Goal: Task Accomplishment & Management: Use online tool/utility

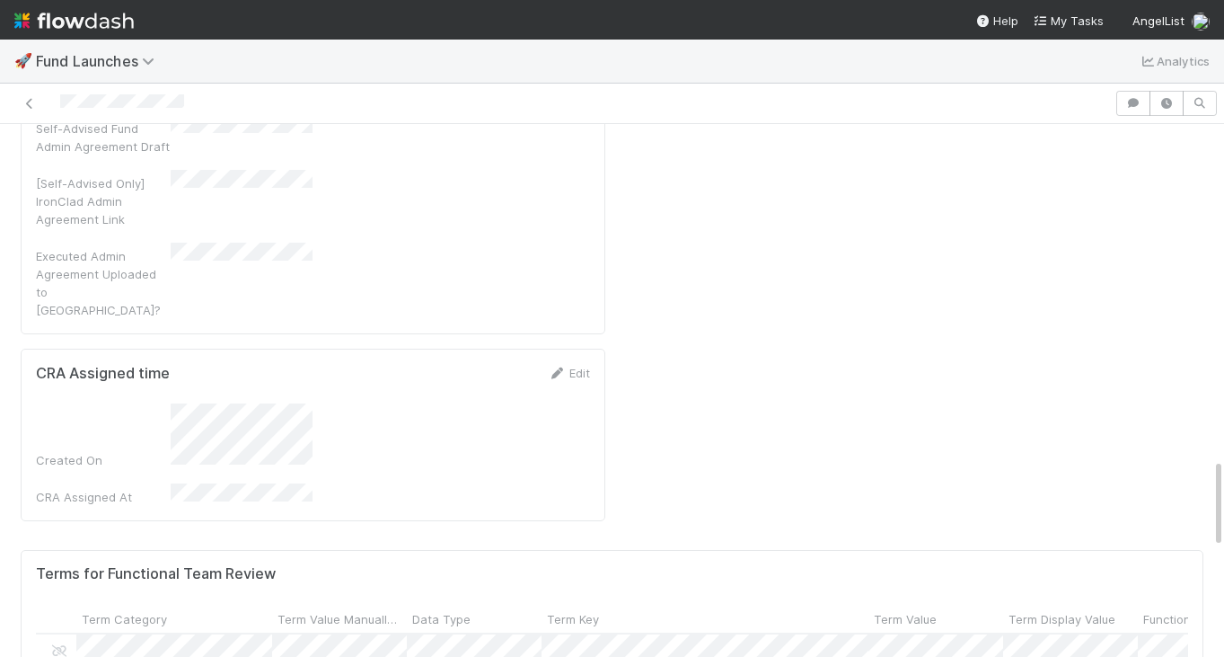
scroll to position [365, 1152]
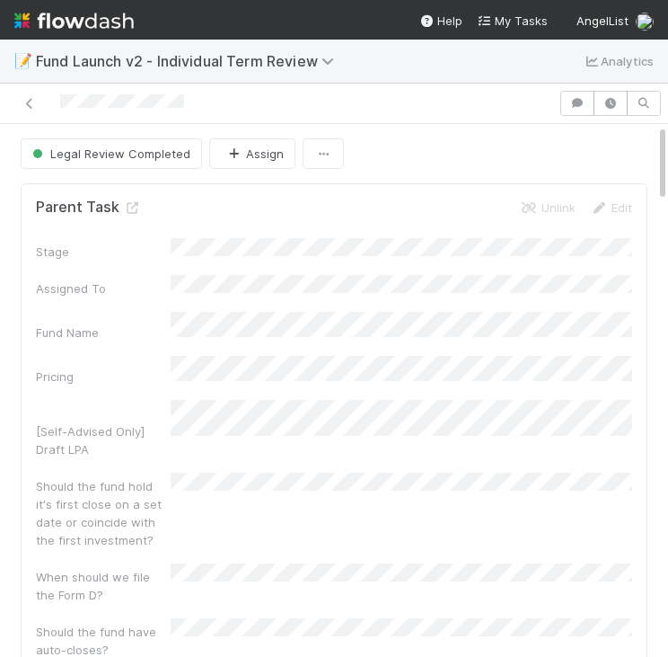
click at [590, 156] on div "Legal Review Completed Assign" at bounding box center [334, 153] width 627 height 31
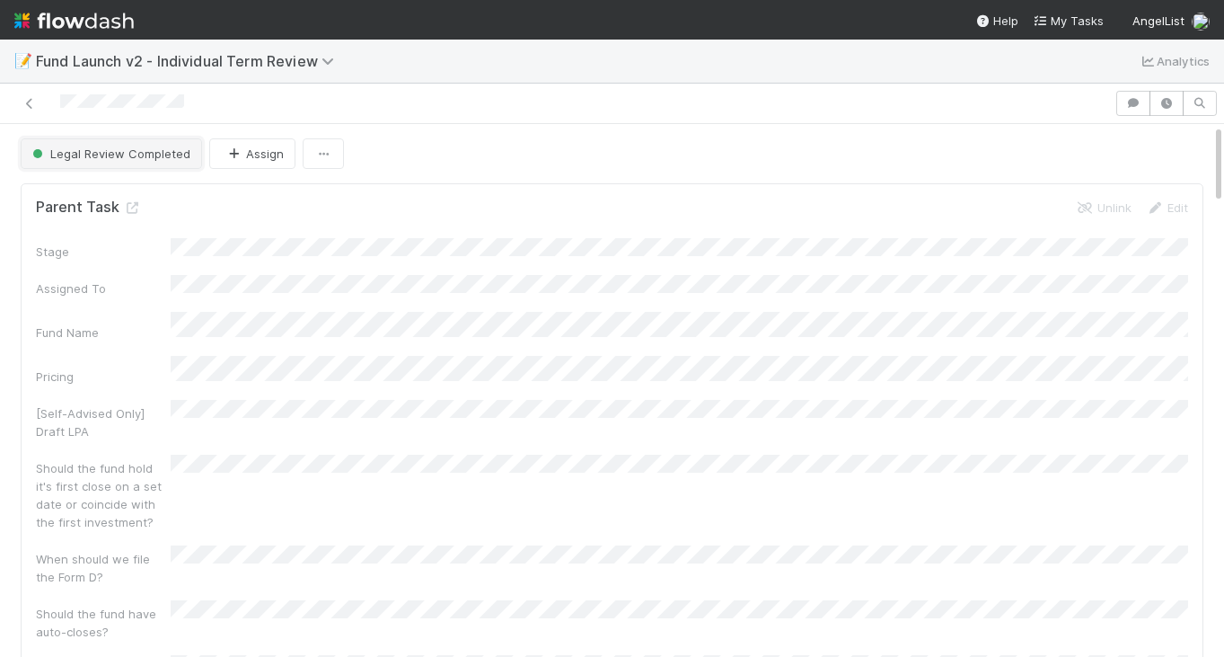
click at [125, 149] on span "Legal Review Completed" at bounding box center [110, 153] width 162 height 14
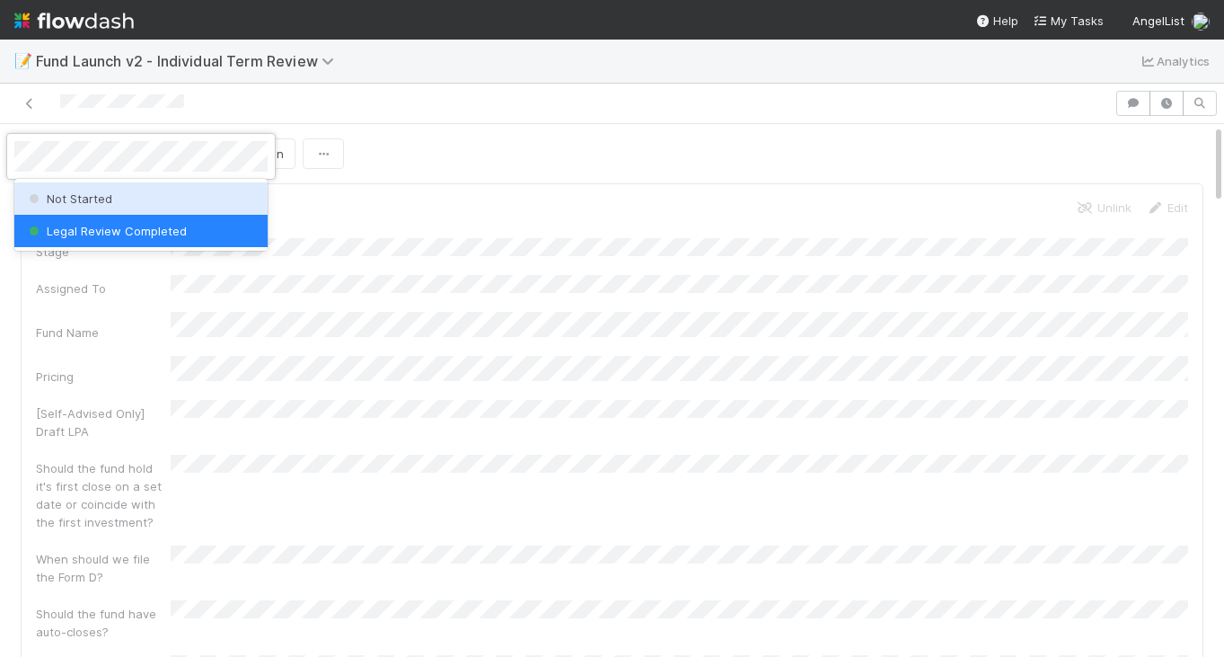
click at [104, 191] on span "Not Started" at bounding box center [68, 198] width 87 height 14
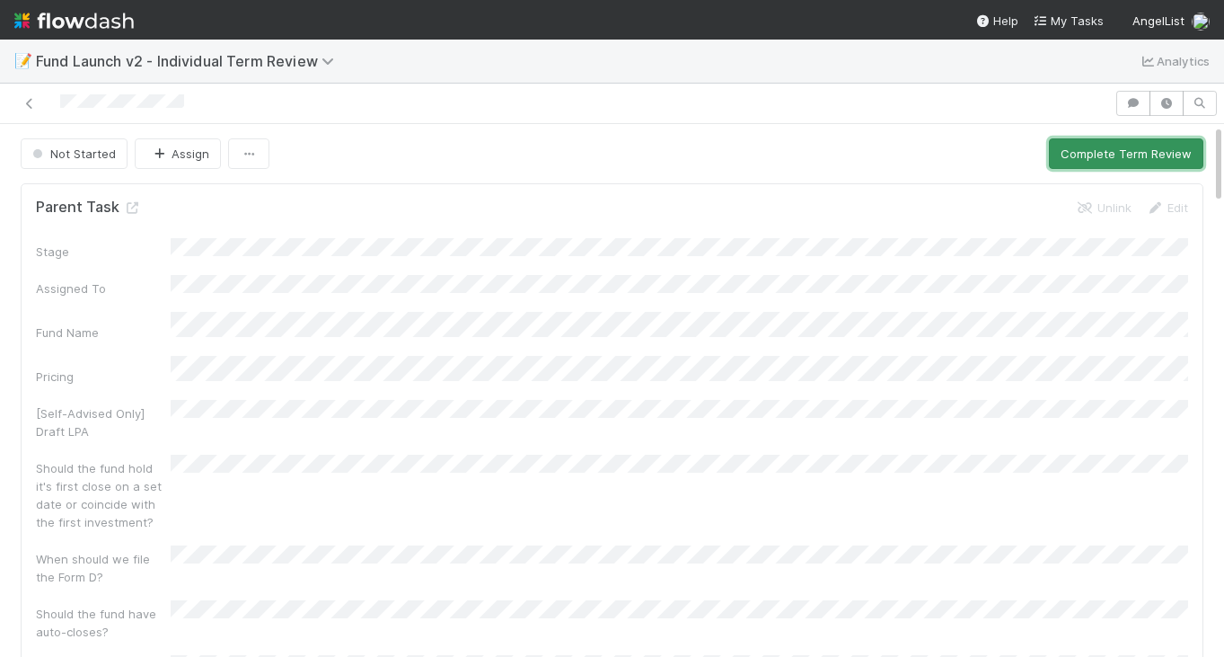
click at [667, 162] on button "Complete Term Review" at bounding box center [1126, 153] width 154 height 31
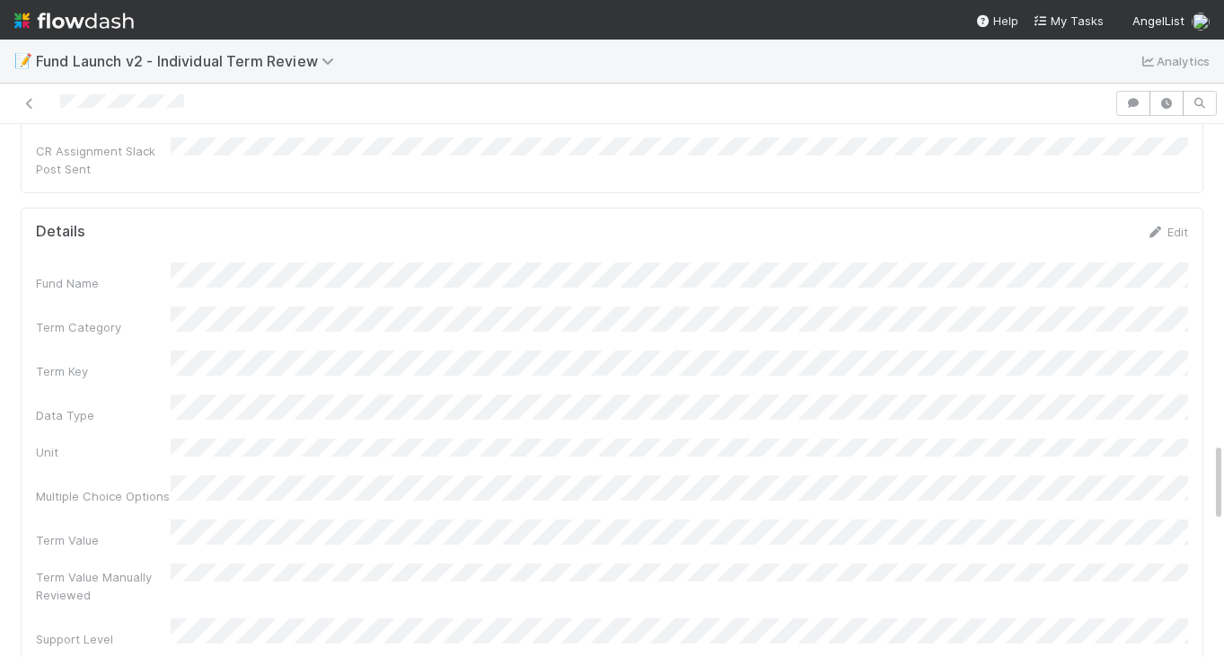
scroll to position [2112, 0]
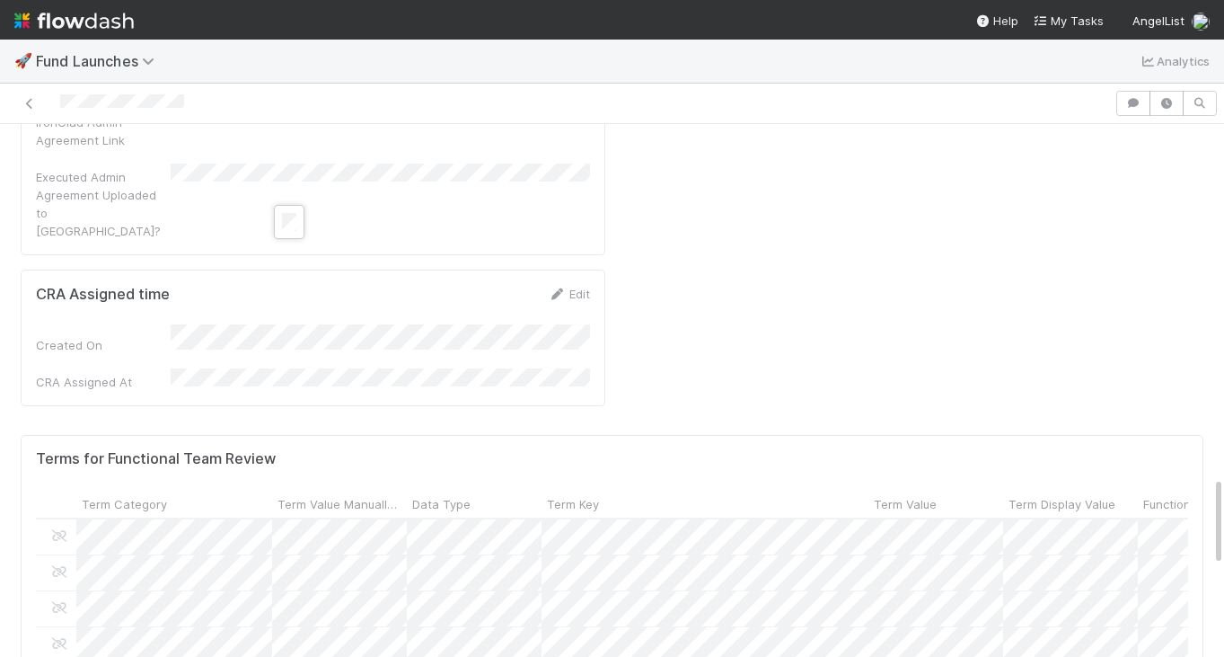
click at [353, 110] on div at bounding box center [612, 328] width 1224 height 657
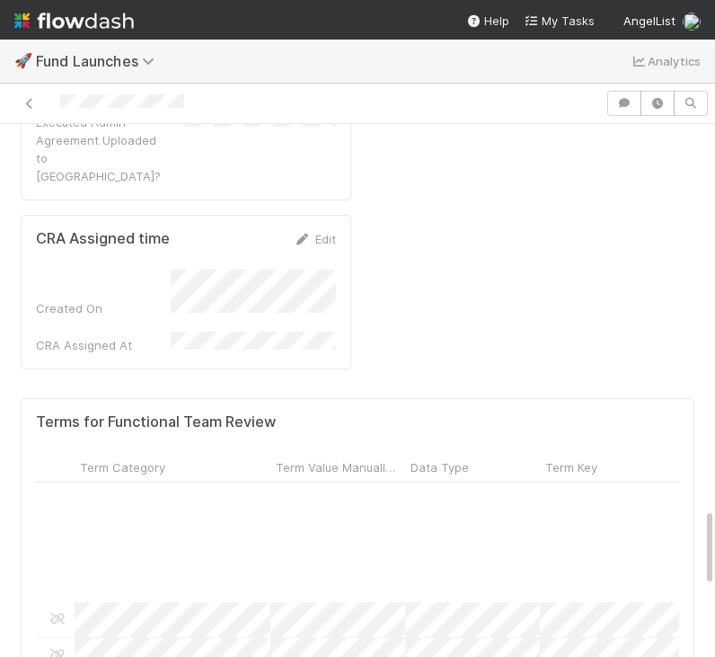
scroll to position [1090, 2]
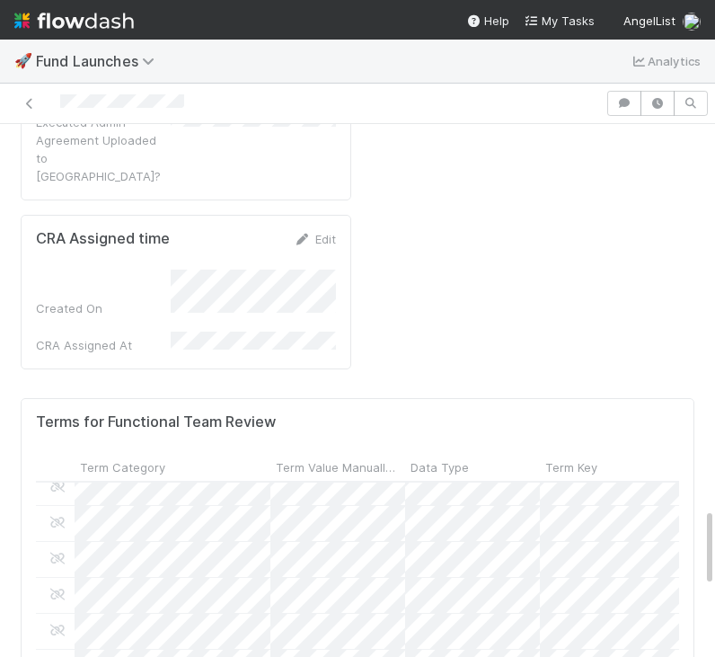
click at [336, 482] on div at bounding box center [357, 664] width 643 height 365
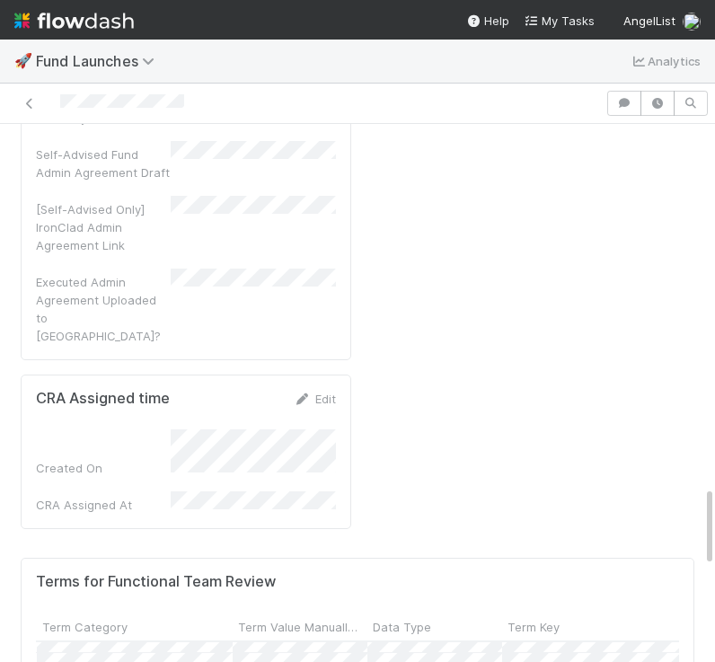
scroll to position [2427, 0]
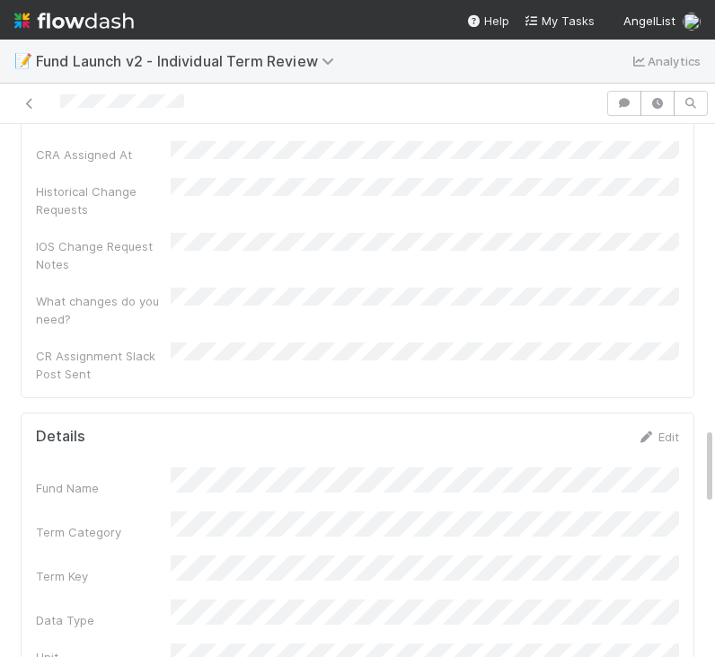
scroll to position [2027, 0]
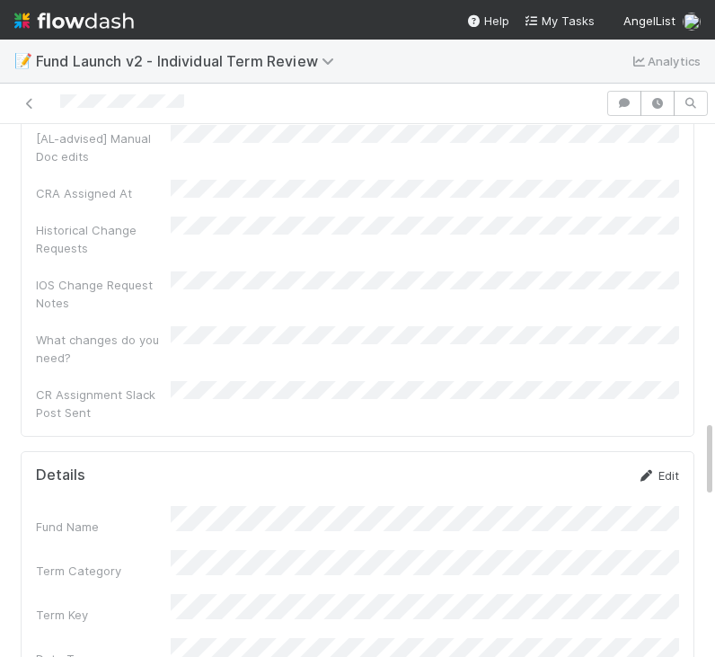
click at [673, 468] on link "Edit" at bounding box center [658, 475] width 42 height 14
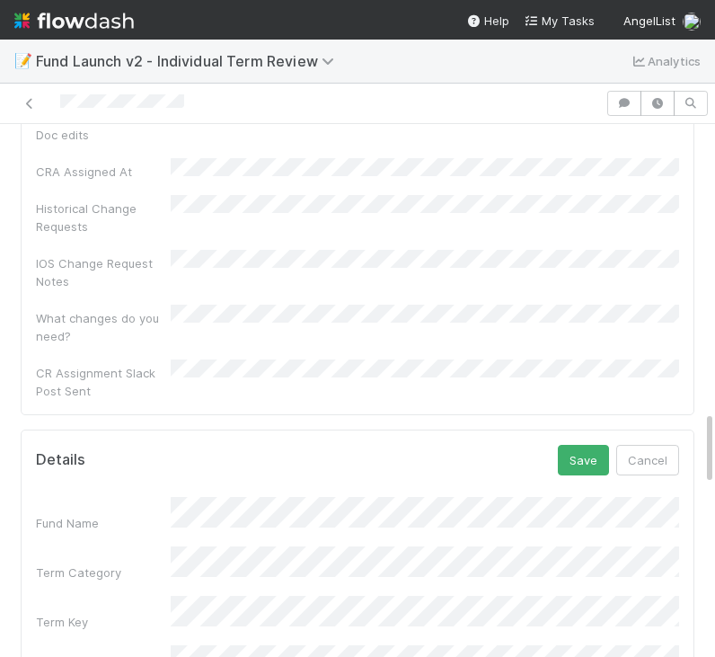
scroll to position [2019, 0]
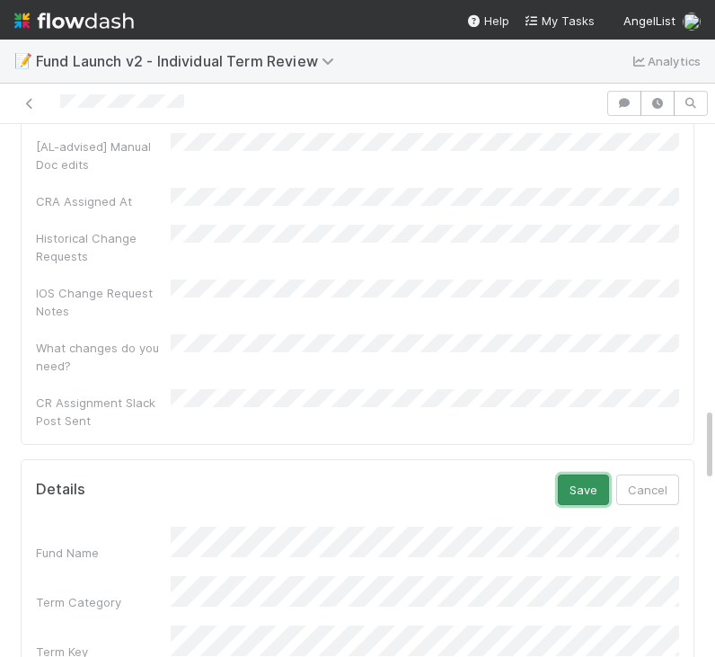
click at [578, 474] on button "Save" at bounding box center [583, 489] width 51 height 31
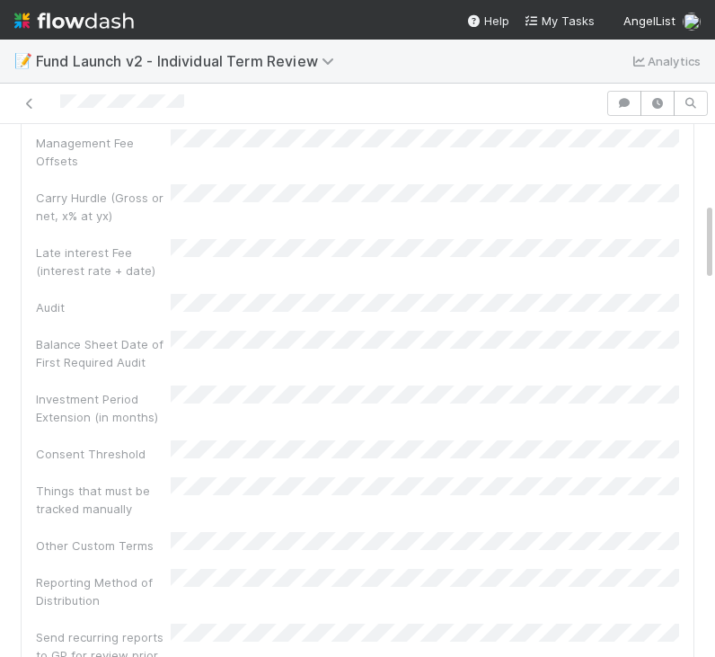
scroll to position [0, 0]
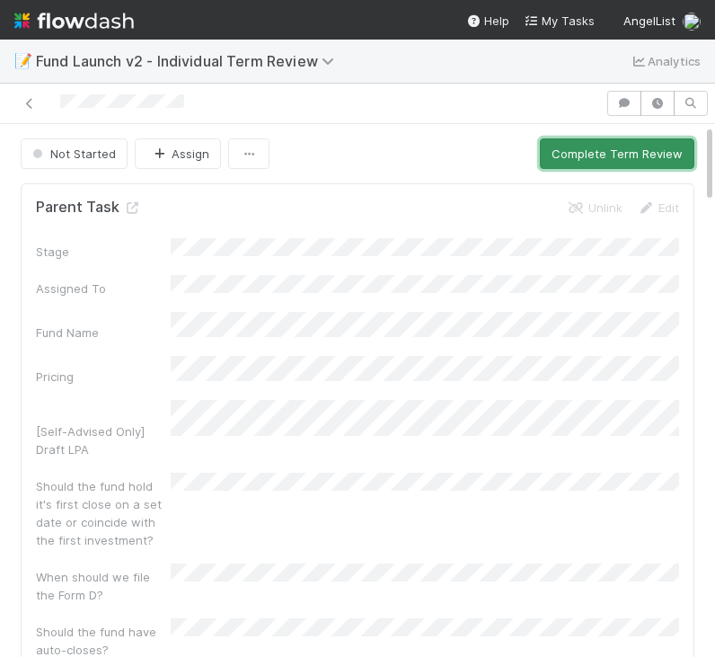
click at [585, 166] on button "Complete Term Review" at bounding box center [617, 153] width 154 height 31
click at [659, 149] on button "Complete Term Review" at bounding box center [617, 153] width 154 height 31
click at [572, 156] on button "Complete Term Review" at bounding box center [617, 153] width 154 height 31
click at [575, 147] on button "Complete Term Review" at bounding box center [617, 153] width 154 height 31
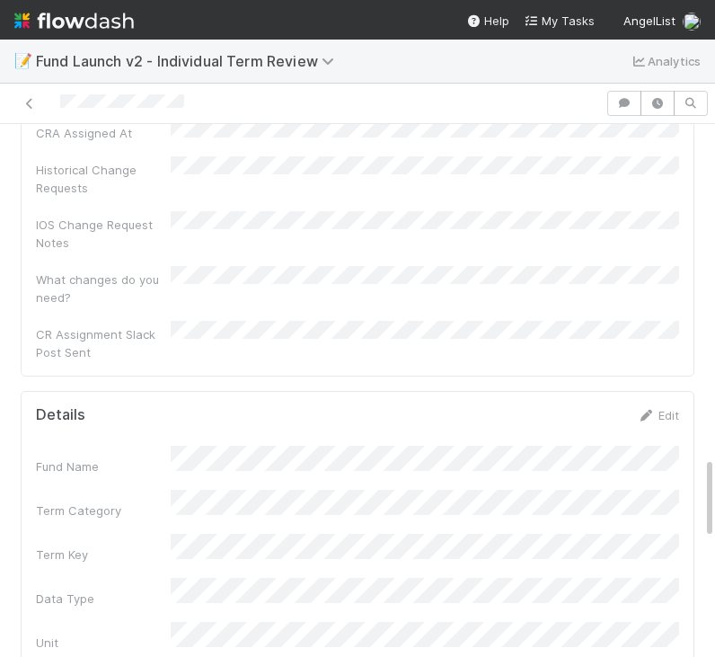
scroll to position [2062, 0]
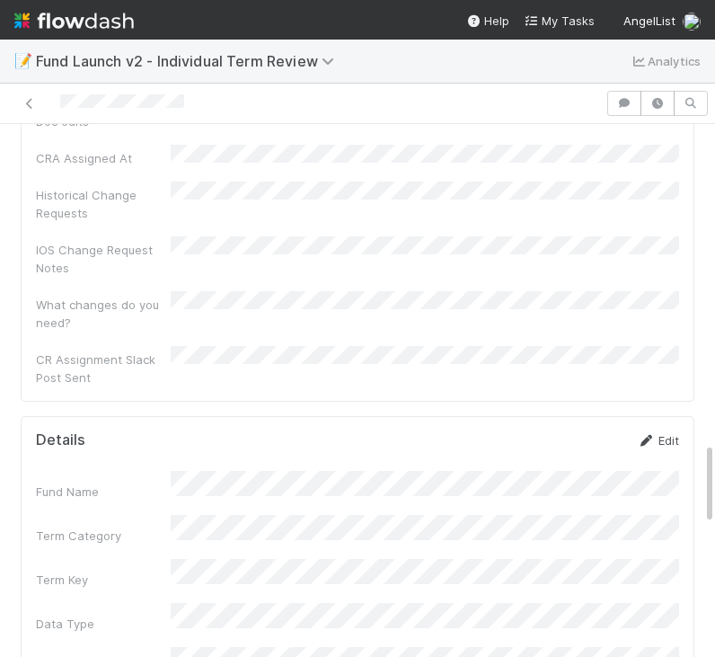
click at [652, 435] on icon at bounding box center [646, 441] width 18 height 12
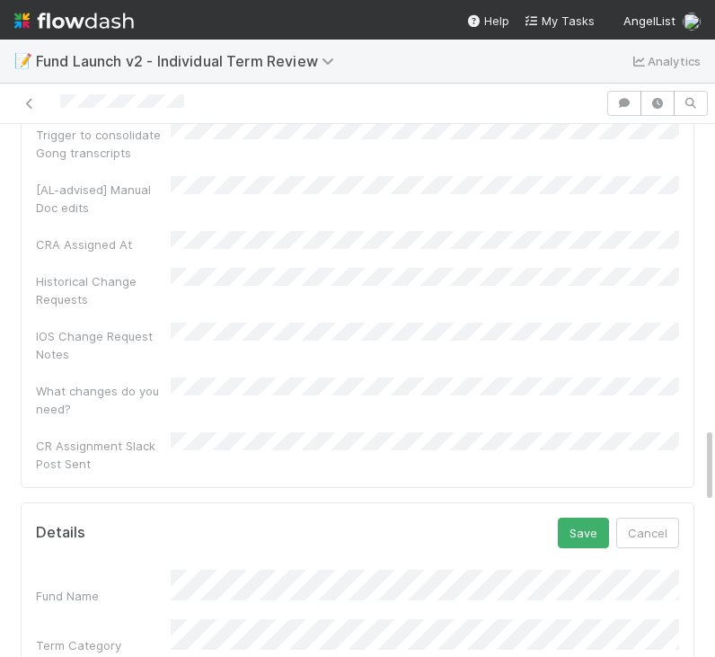
scroll to position [1960, 0]
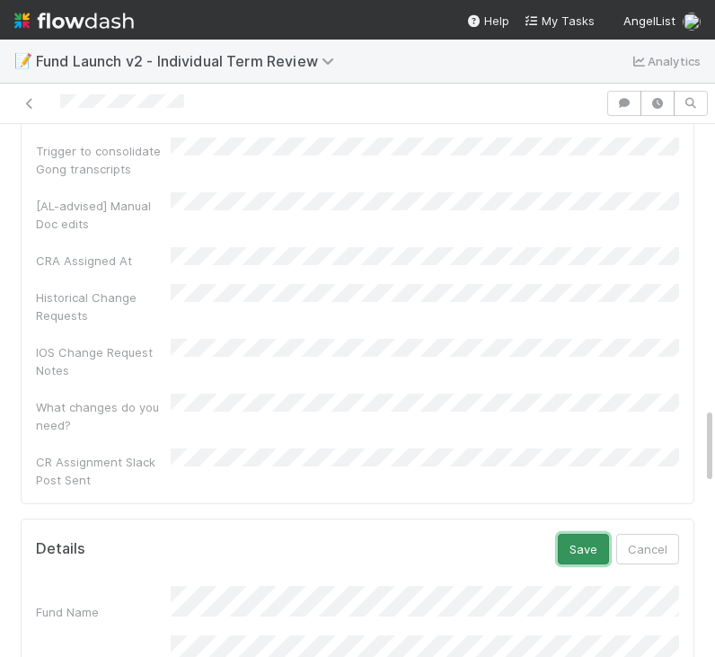
click at [597, 534] on button "Save" at bounding box center [583, 549] width 51 height 31
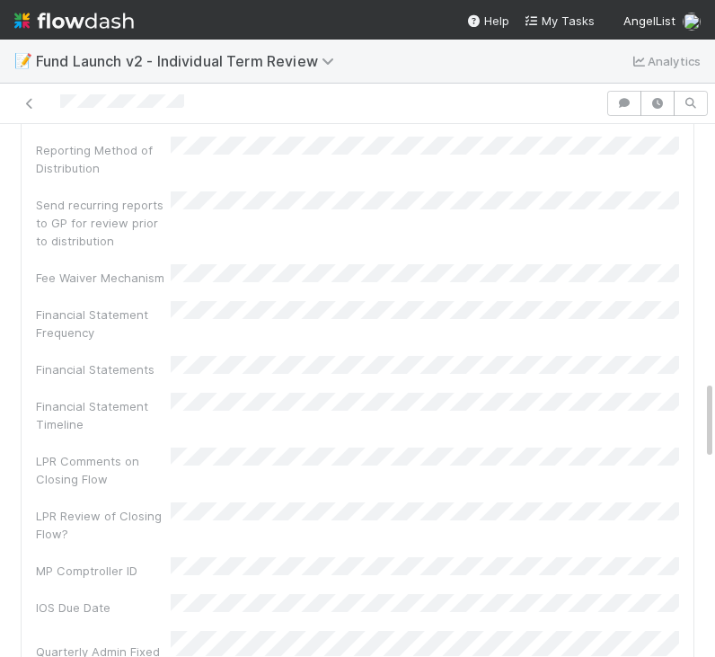
scroll to position [0, 0]
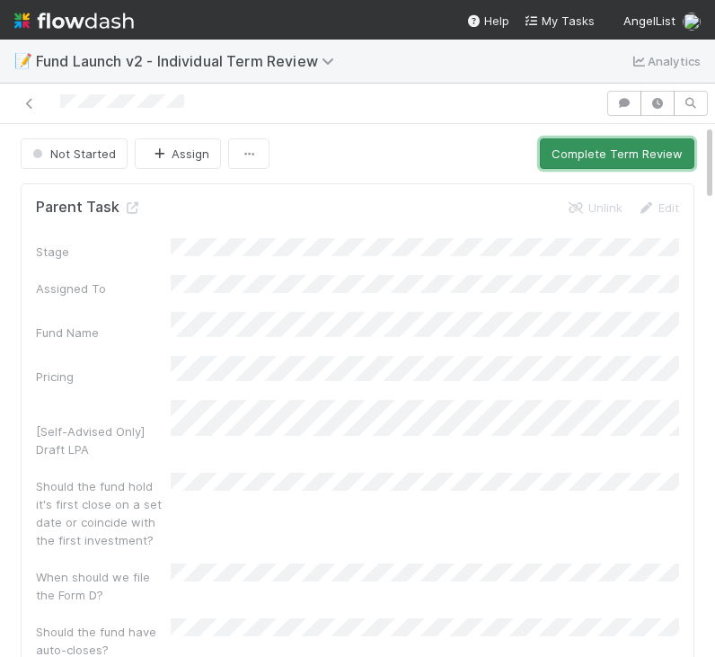
click at [607, 160] on button "Complete Term Review" at bounding box center [617, 153] width 154 height 31
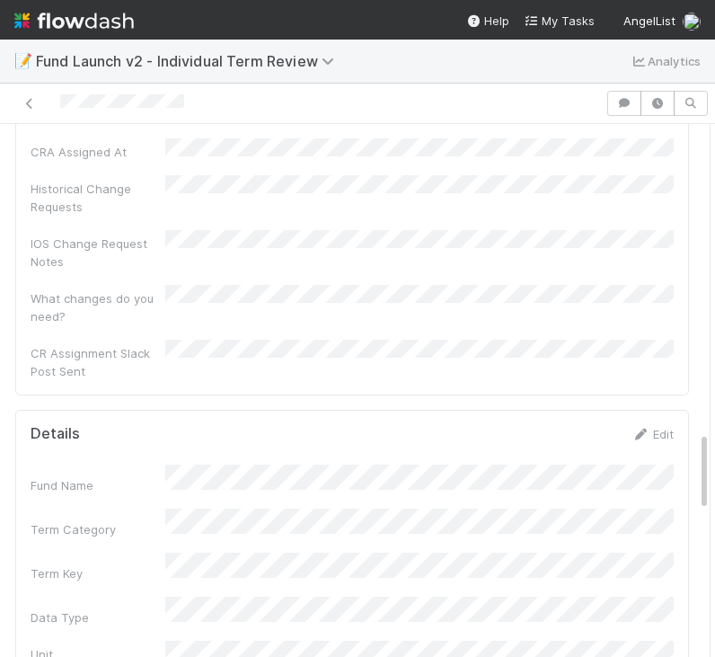
scroll to position [2021, 0]
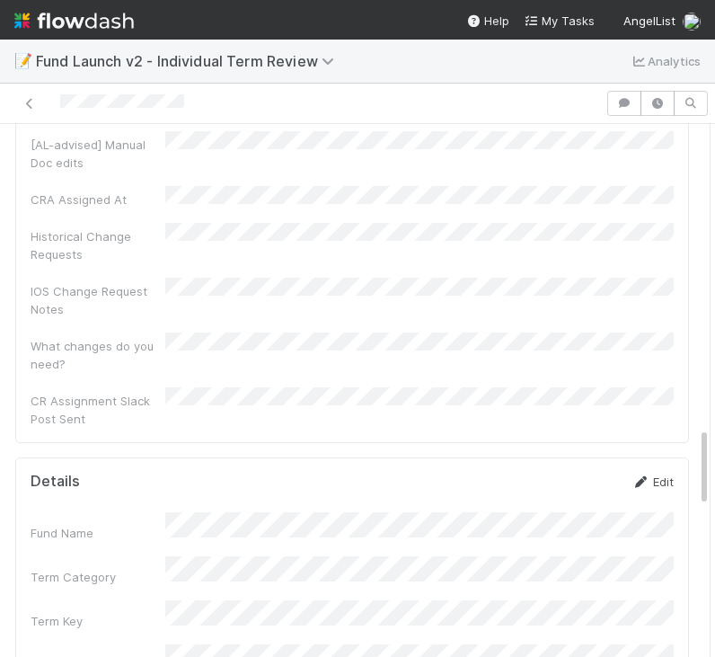
click at [661, 474] on link "Edit" at bounding box center [652, 481] width 42 height 14
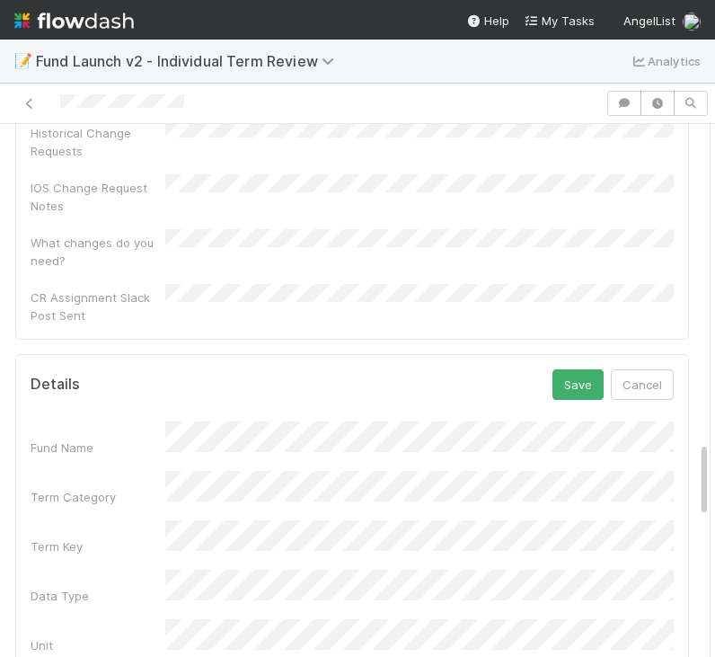
scroll to position [1907, 0]
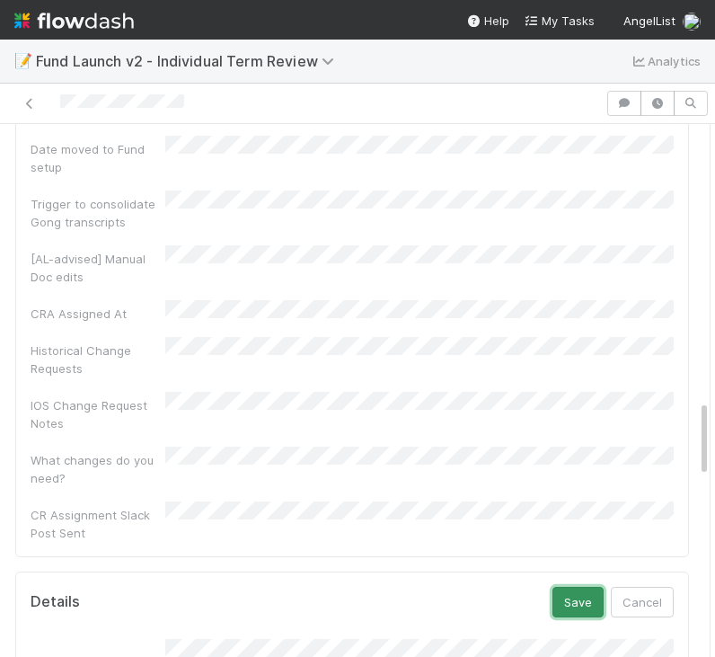
click at [578, 587] on button "Save" at bounding box center [577, 602] width 51 height 31
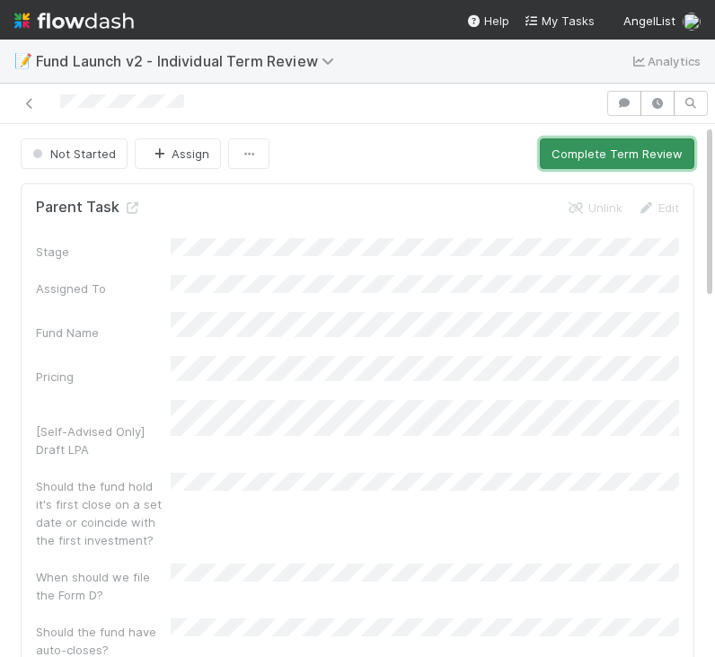
click at [609, 153] on button "Complete Term Review" at bounding box center [617, 153] width 154 height 31
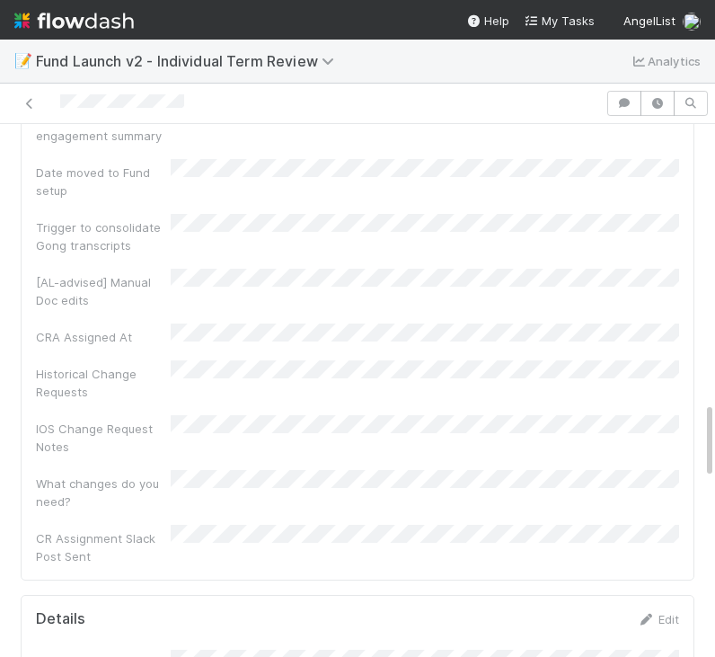
scroll to position [1774, 0]
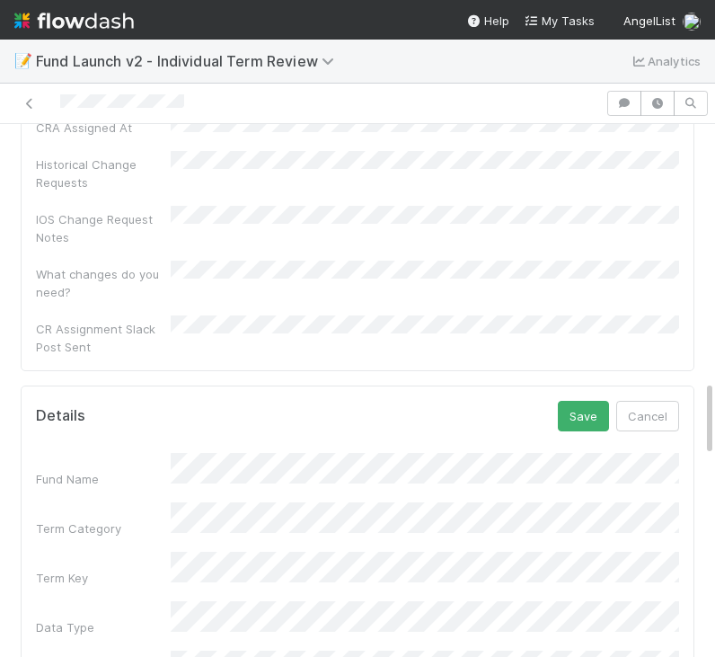
scroll to position [2228, 0]
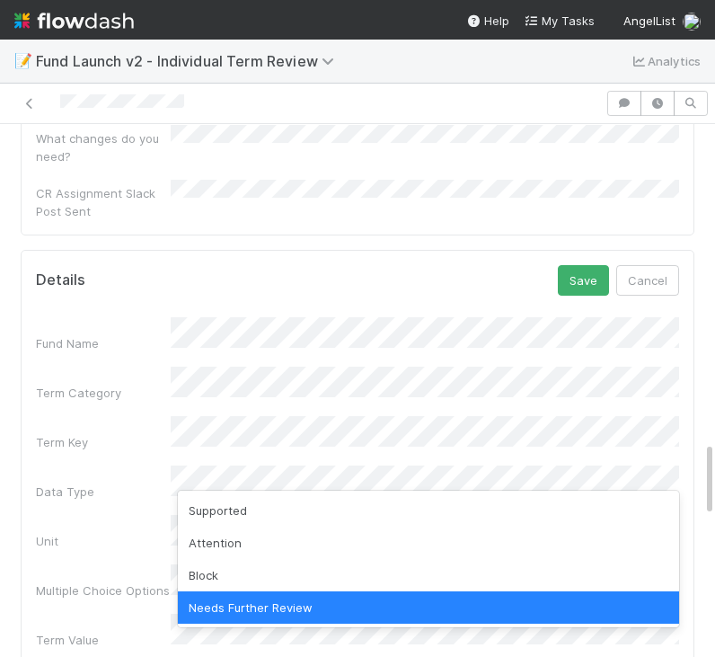
click at [254, 502] on div "Supported" at bounding box center [428, 510] width 501 height 32
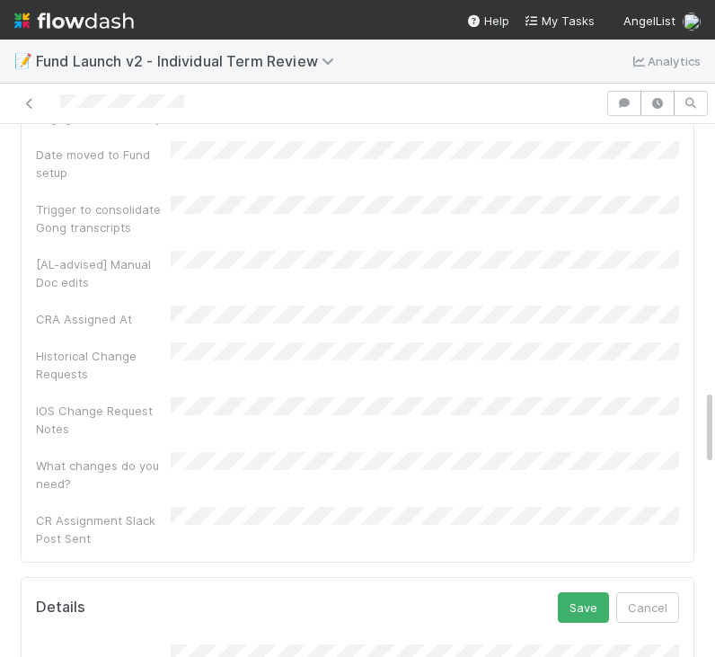
scroll to position [1866, 0]
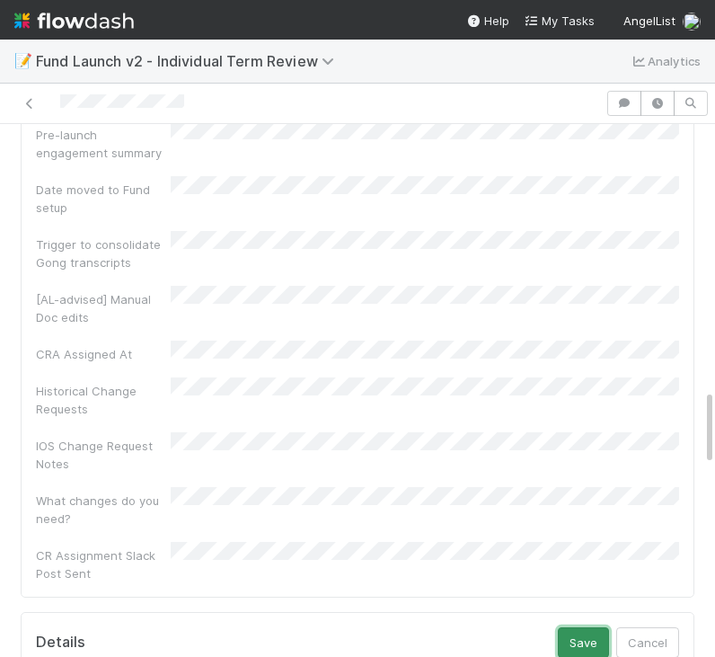
click at [593, 627] on button "Save" at bounding box center [583, 642] width 51 height 31
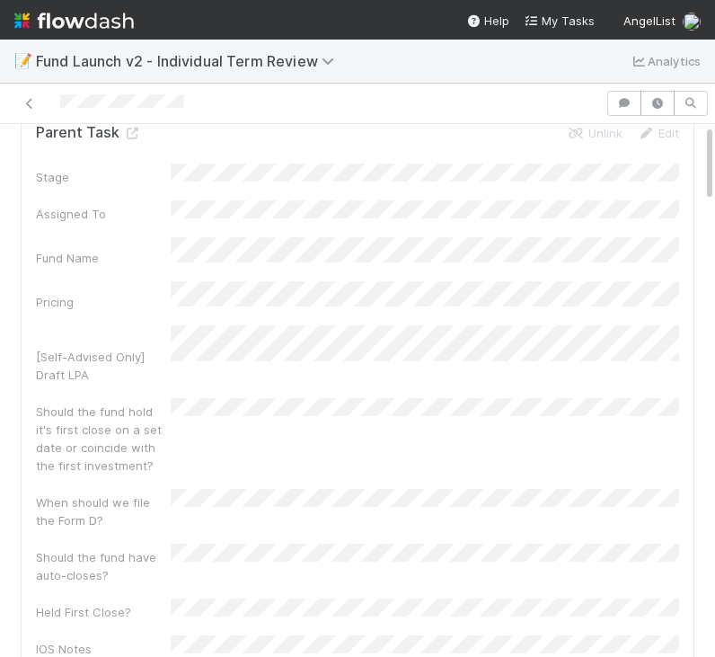
scroll to position [0, 0]
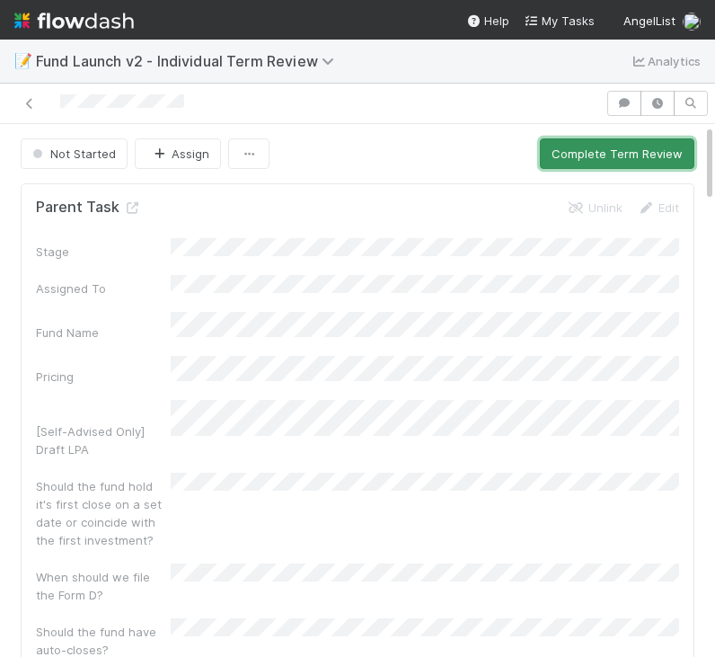
click at [589, 159] on button "Complete Term Review" at bounding box center [617, 153] width 154 height 31
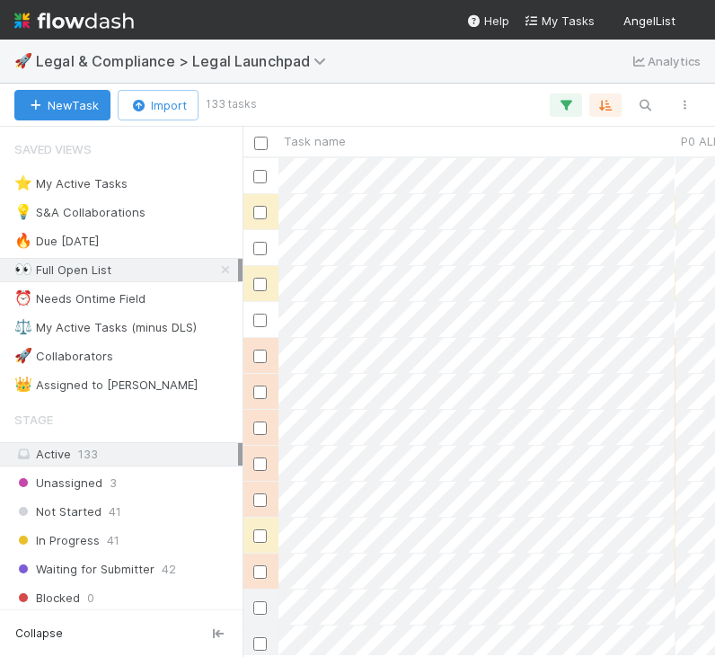
scroll to position [498, 472]
click at [120, 59] on span "Legal & Compliance > Legal Launchpad" at bounding box center [185, 61] width 299 height 18
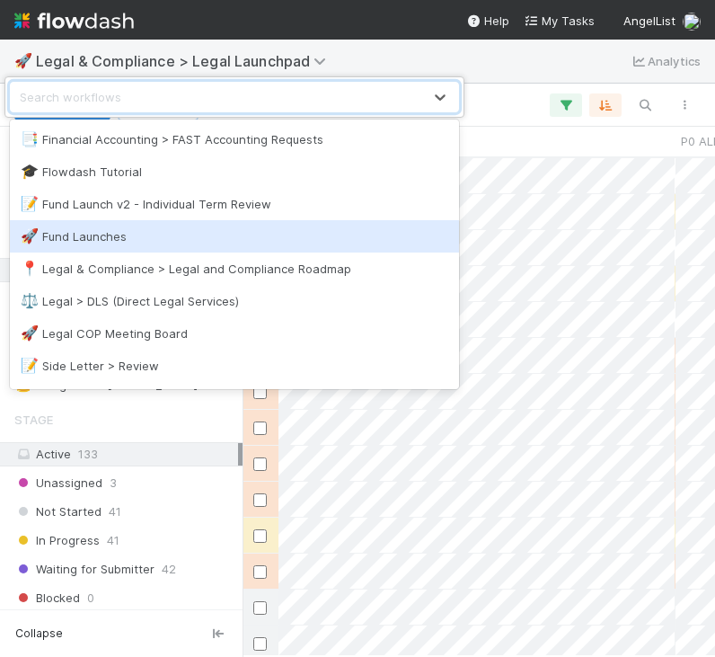
click at [78, 242] on div "🚀 Fund Launches" at bounding box center [235, 236] width 428 height 18
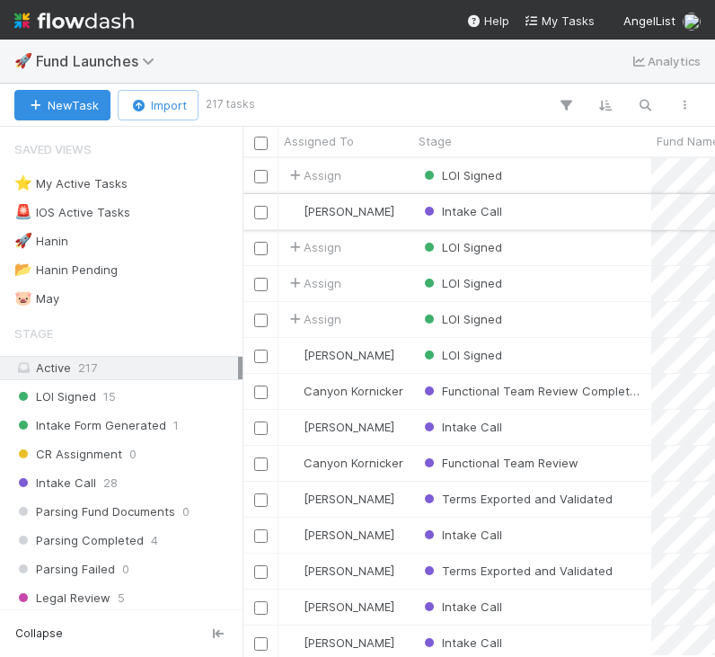
scroll to position [498, 472]
click at [146, 58] on icon at bounding box center [151, 61] width 18 height 14
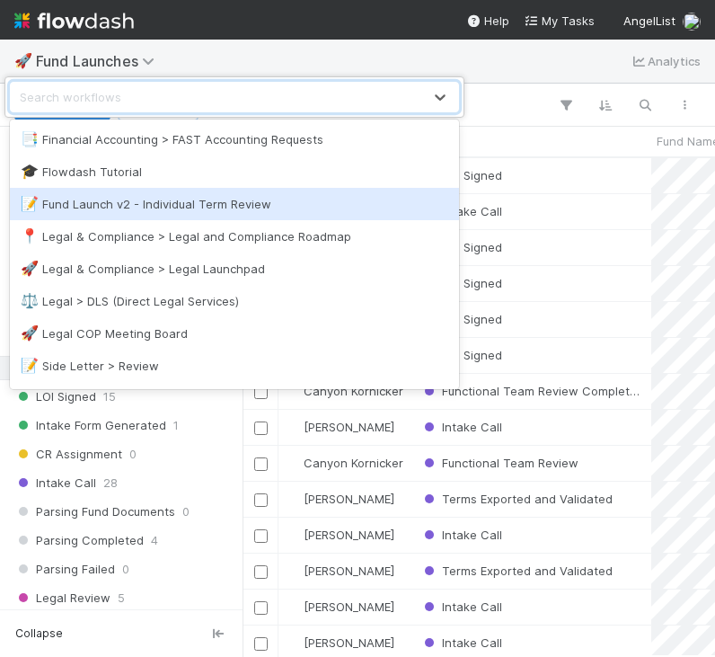
click at [113, 205] on div "📝 Fund Launch v2 - Individual Term Review" at bounding box center [235, 204] width 428 height 18
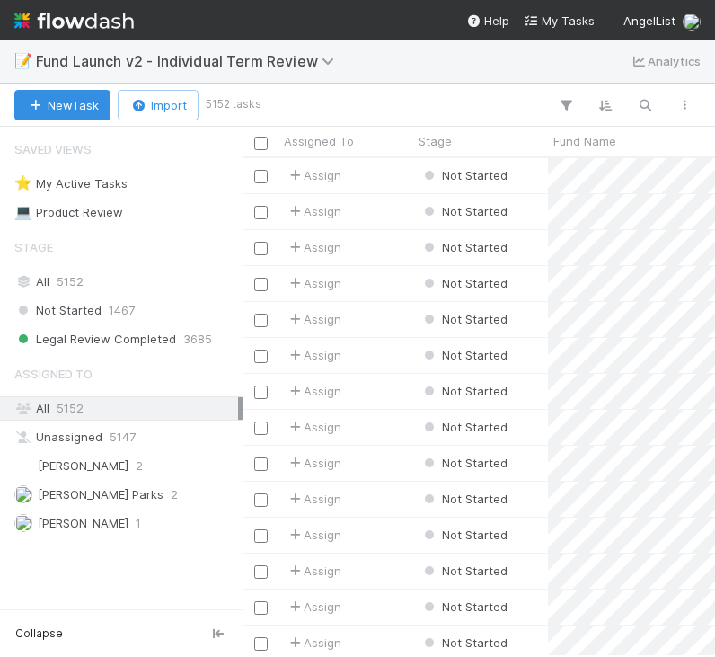
scroll to position [498, 472]
click at [648, 104] on icon "button" at bounding box center [645, 105] width 18 height 16
click at [682, 101] on div at bounding box center [357, 328] width 715 height 657
click at [686, 101] on icon "button" at bounding box center [684, 105] width 18 height 11
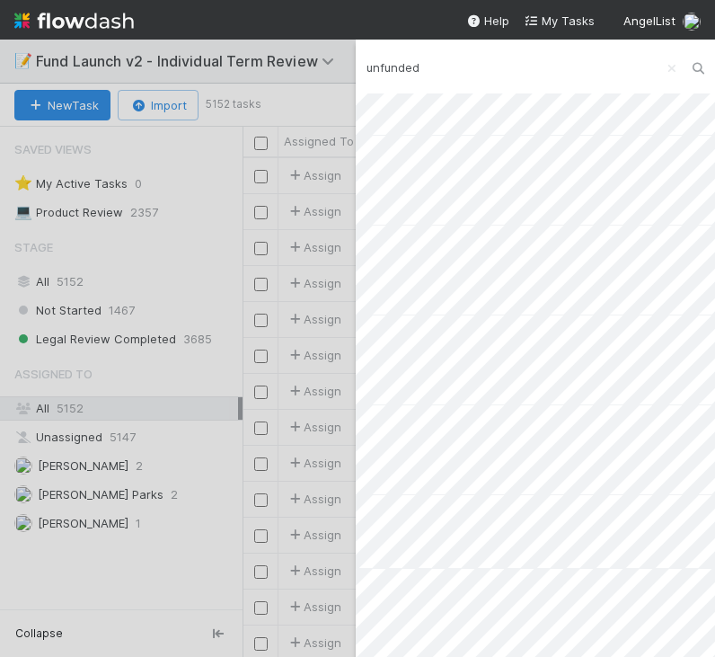
scroll to position [140, 0]
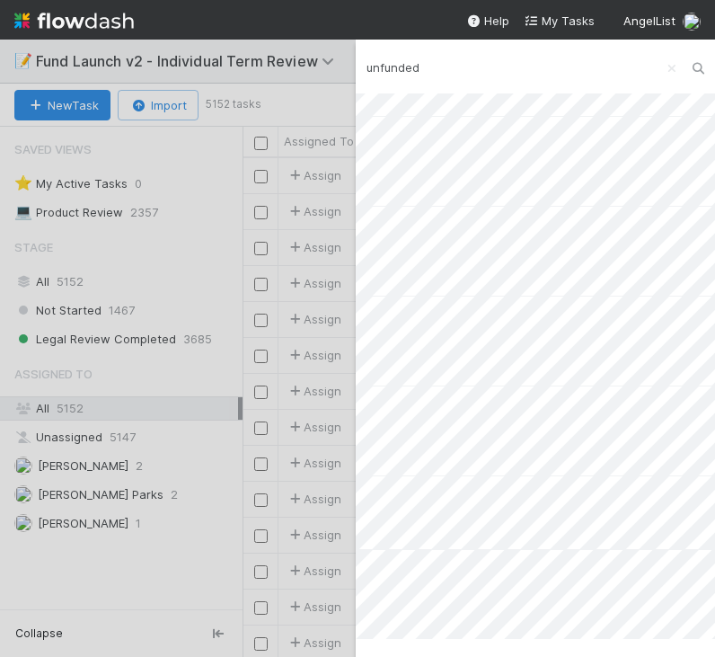
click at [533, 68] on input "unfunded" at bounding box center [535, 67] width 359 height 31
type input "to all"
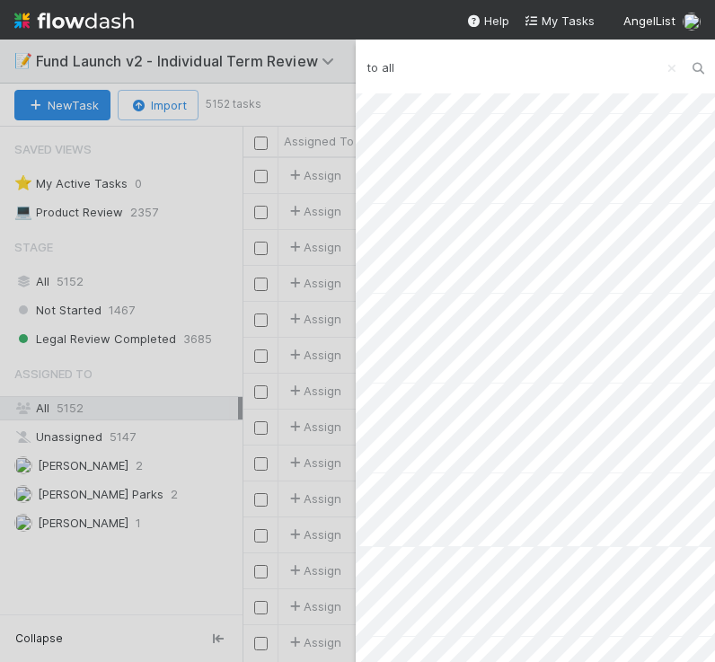
scroll to position [503, 472]
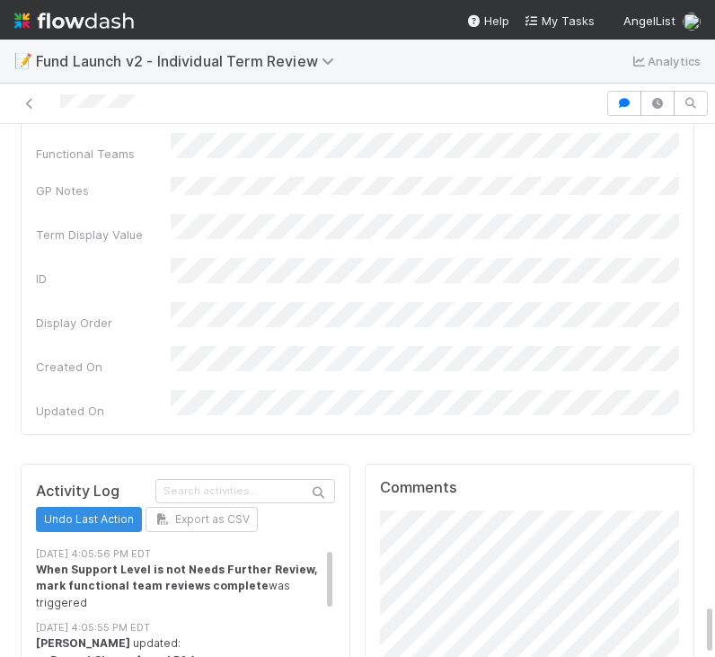
scroll to position [4813, 0]
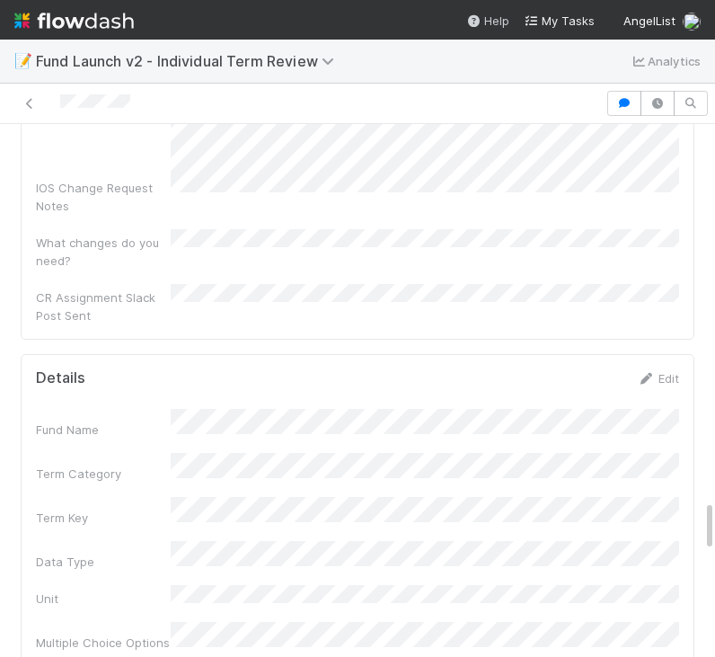
scroll to position [3744, 0]
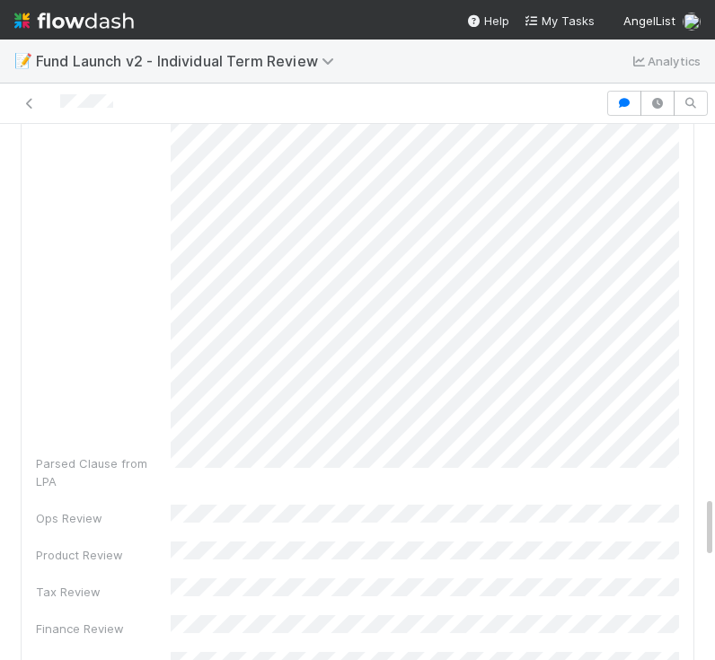
scroll to position [3200, 0]
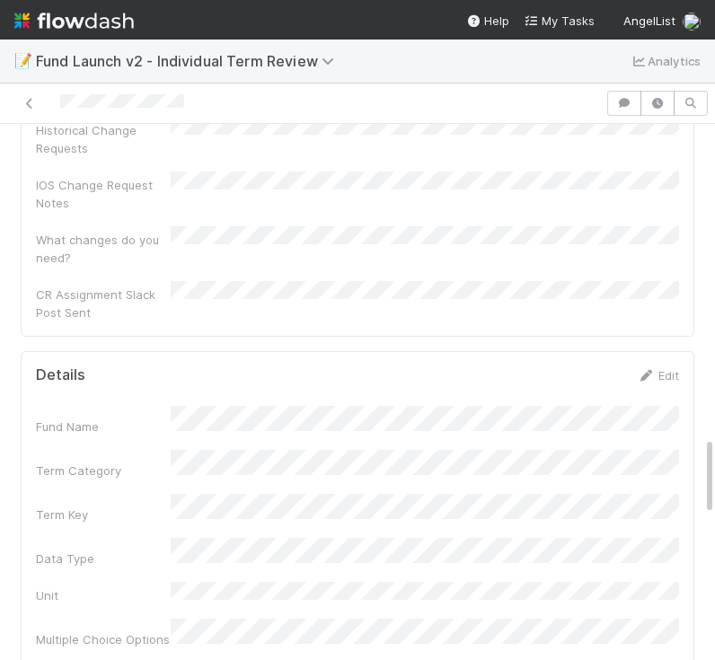
scroll to position [2105, 0]
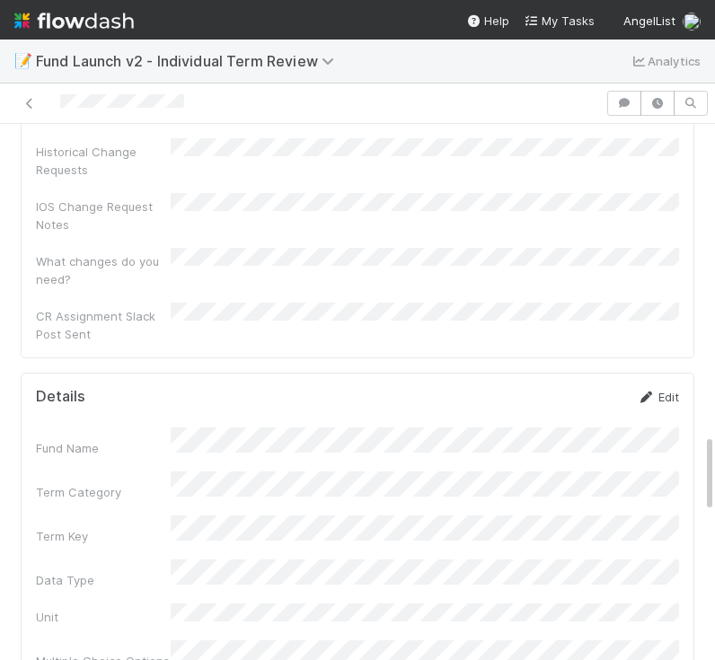
click at [672, 390] on link "Edit" at bounding box center [658, 397] width 42 height 14
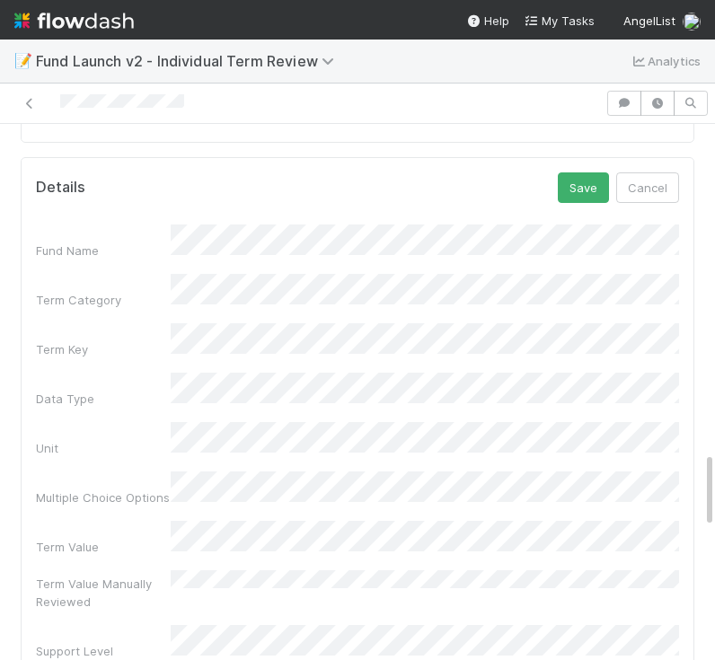
scroll to position [2355, 0]
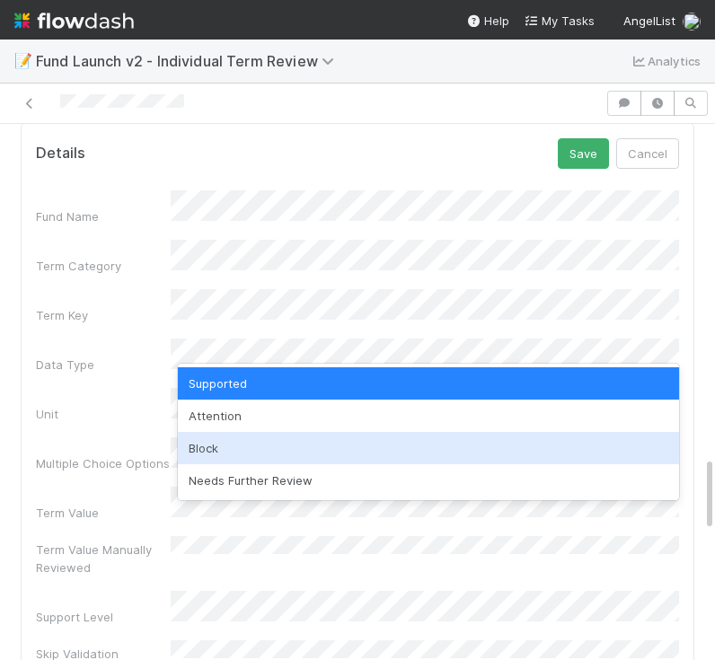
click at [210, 446] on div "Block" at bounding box center [428, 448] width 501 height 32
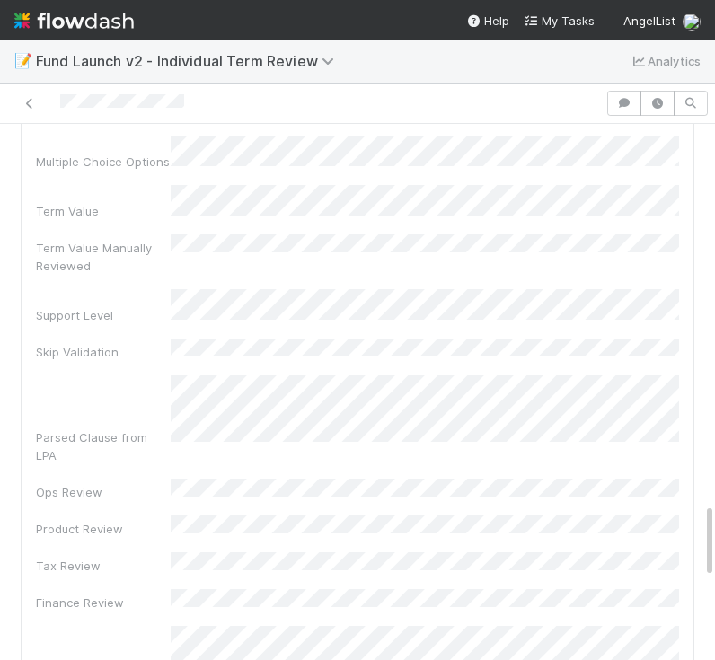
scroll to position [2693, 0]
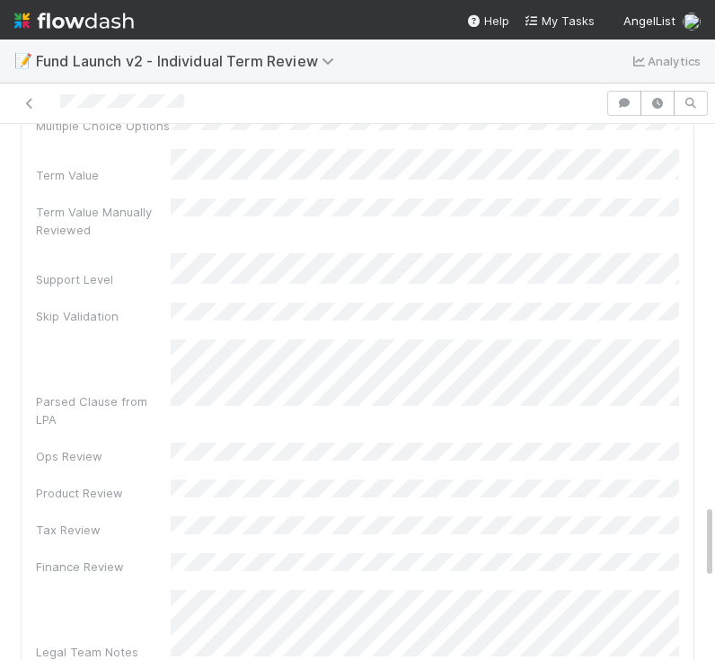
click at [234, 398] on div "Fund Name Term Category Term Key Data Type Unit Multiple Choice Options Term Va…" at bounding box center [357, 458] width 643 height 1210
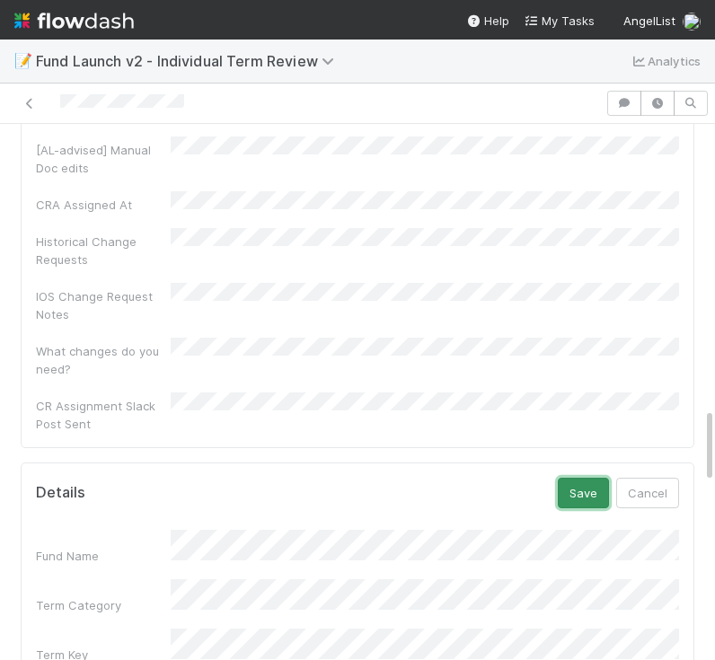
click at [579, 478] on button "Save" at bounding box center [583, 493] width 51 height 31
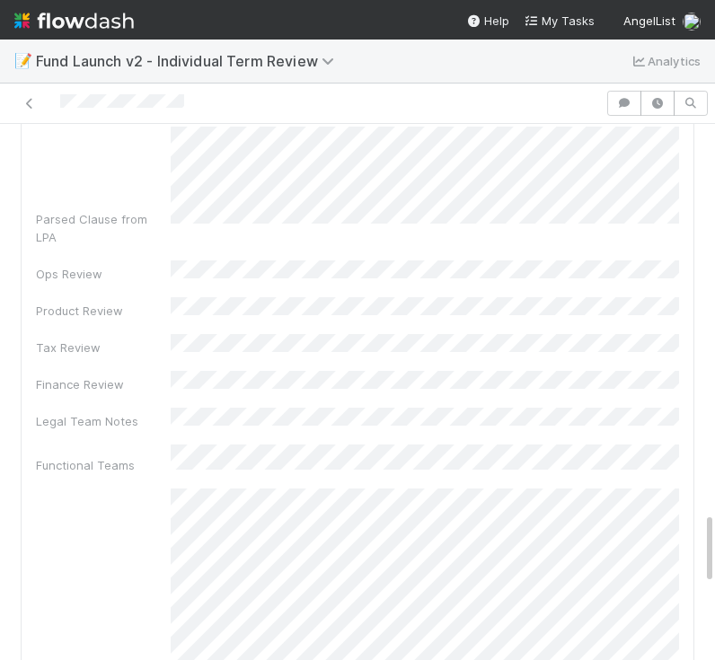
scroll to position [2830, 0]
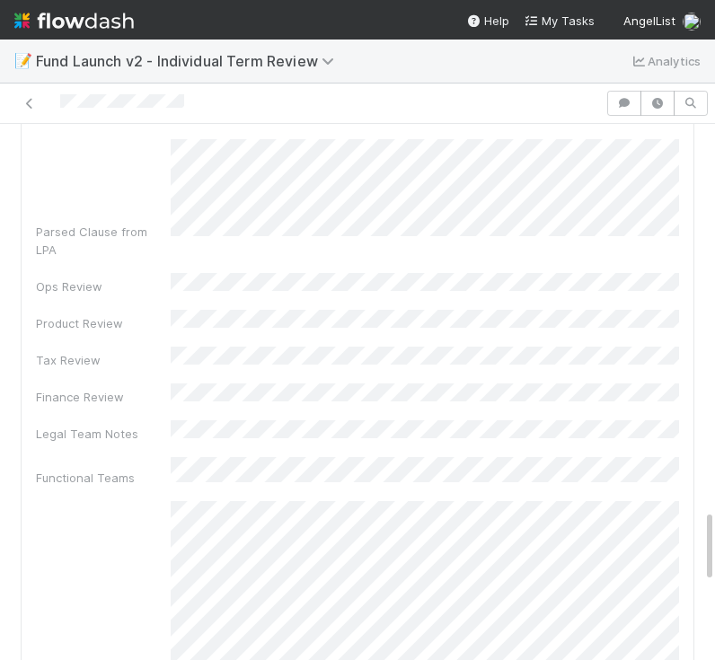
click at [164, 501] on div "GP Notes" at bounding box center [357, 659] width 643 height 317
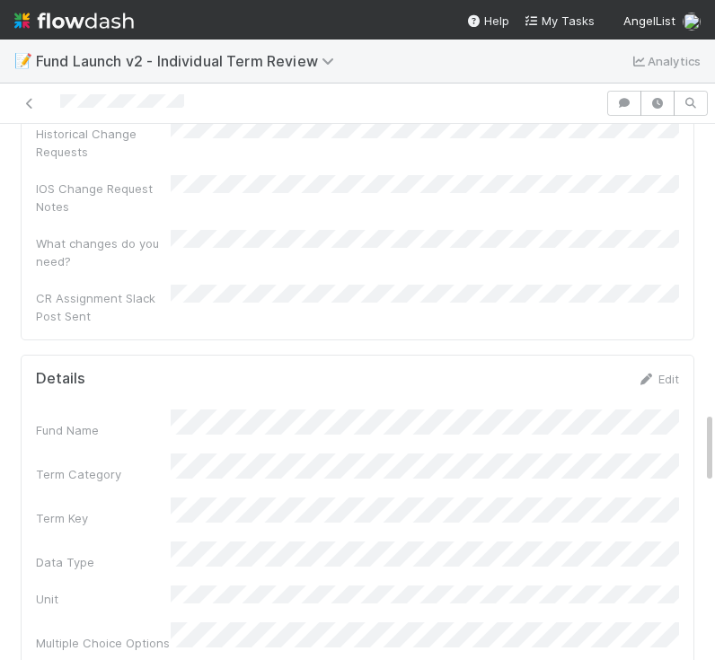
scroll to position [2068, 0]
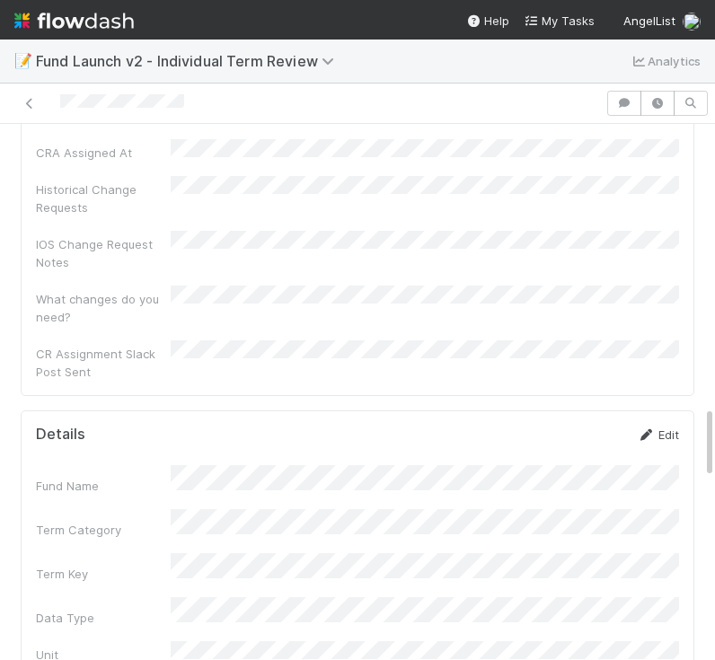
click at [657, 428] on link "Edit" at bounding box center [658, 435] width 42 height 14
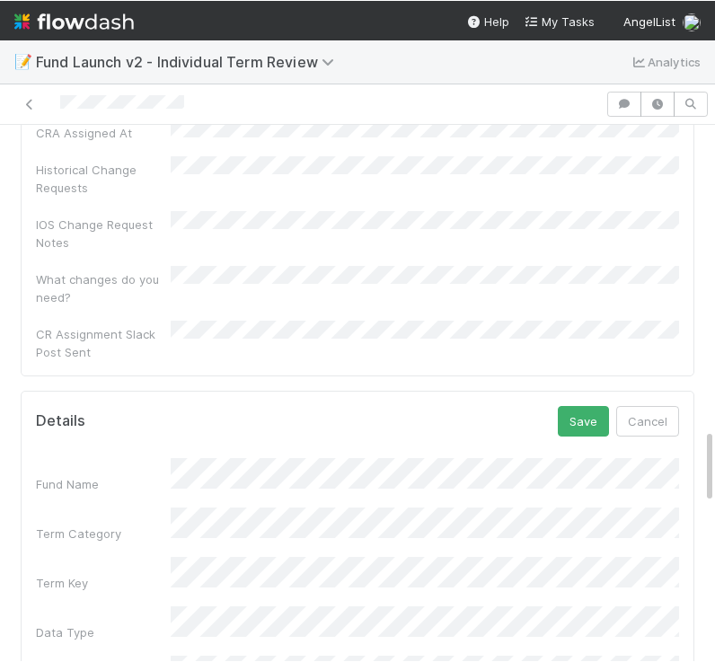
scroll to position [2070, 0]
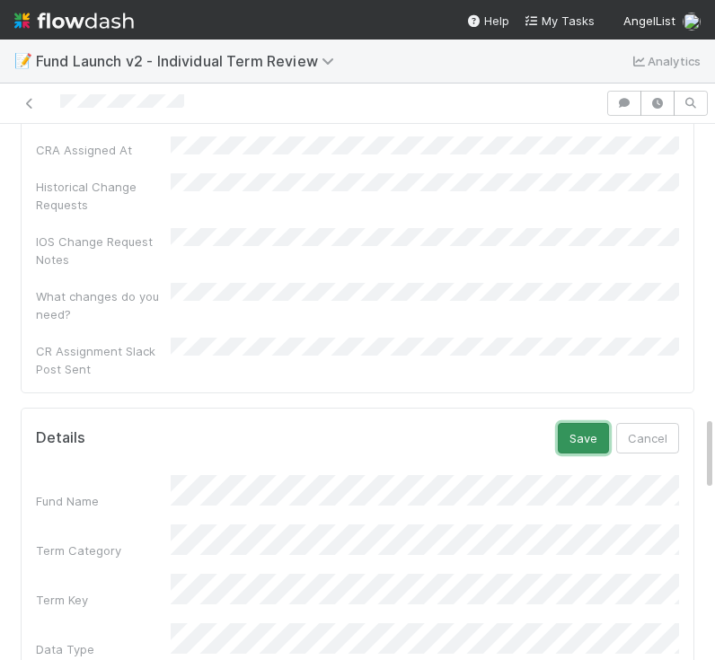
click at [576, 423] on button "Save" at bounding box center [583, 438] width 51 height 31
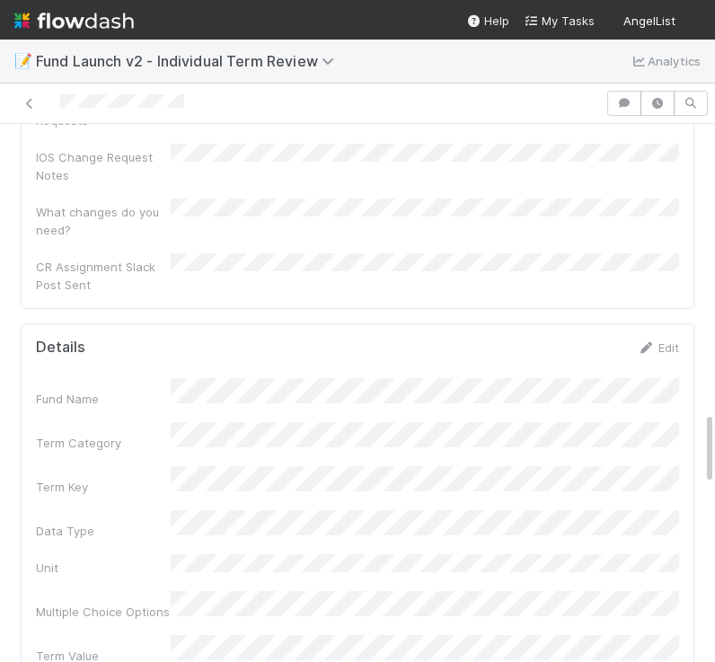
scroll to position [2102, 0]
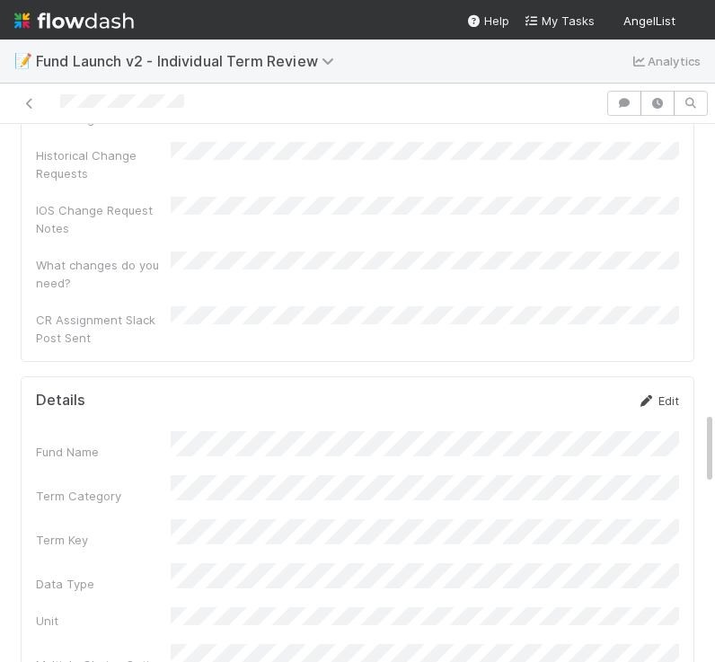
click at [657, 393] on link "Edit" at bounding box center [658, 400] width 42 height 14
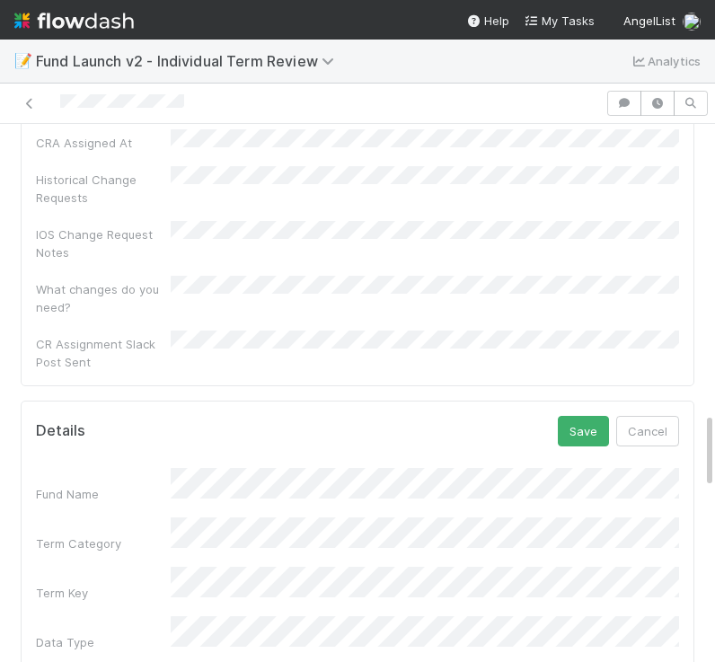
scroll to position [2041, 0]
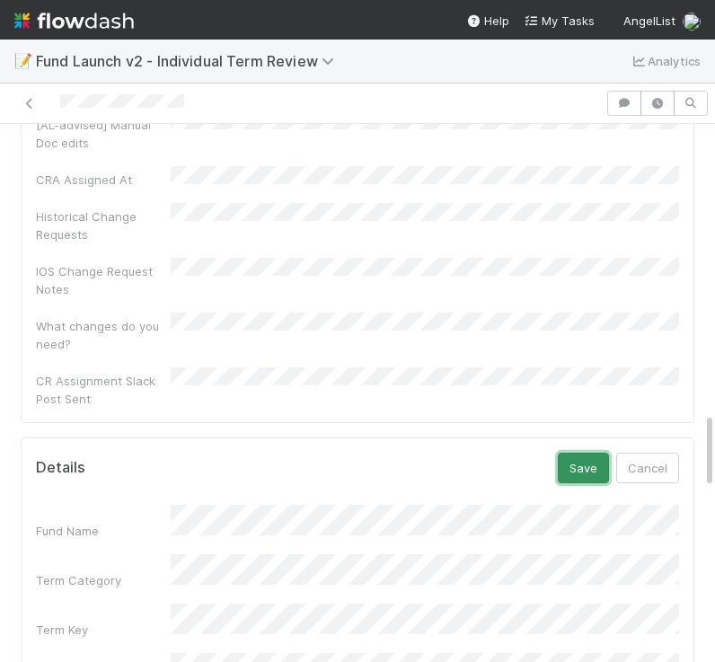
click at [590, 453] on button "Save" at bounding box center [583, 468] width 51 height 31
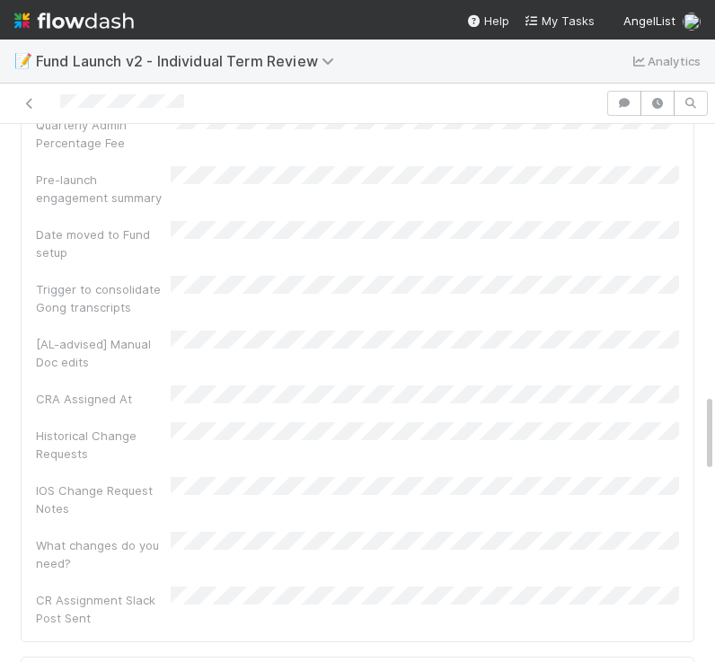
scroll to position [1844, 0]
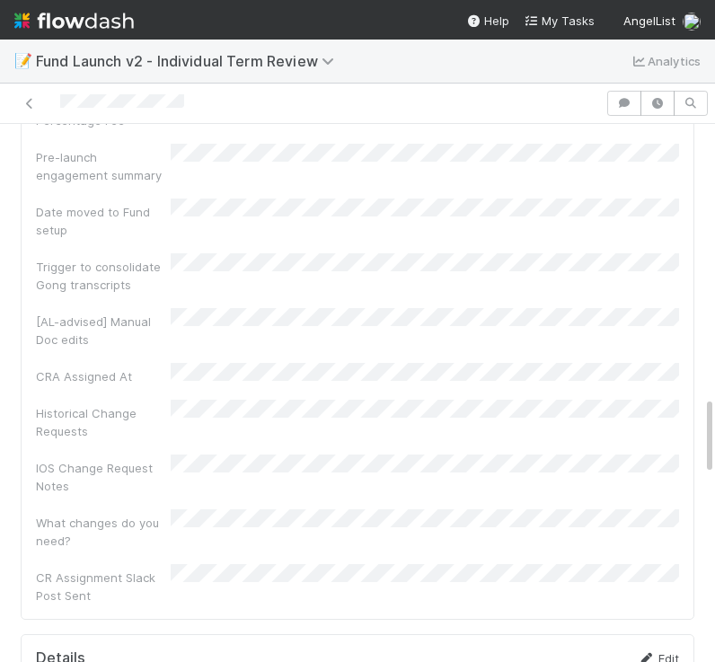
click at [659, 651] on link "Edit" at bounding box center [658, 658] width 42 height 14
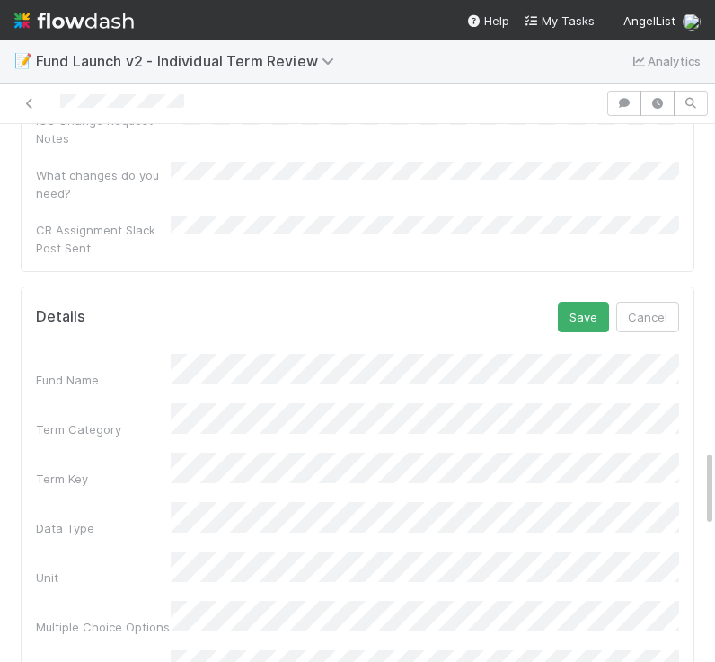
scroll to position [1944, 0]
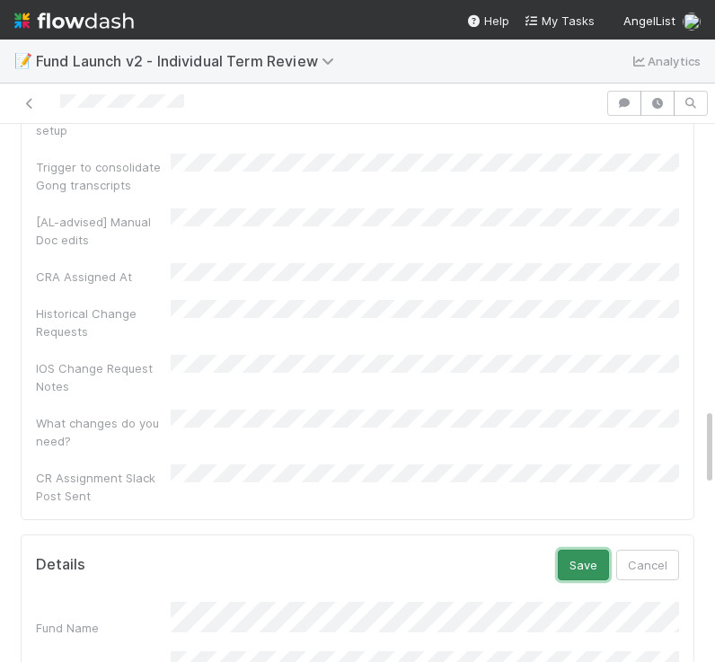
click at [575, 550] on button "Save" at bounding box center [583, 565] width 51 height 31
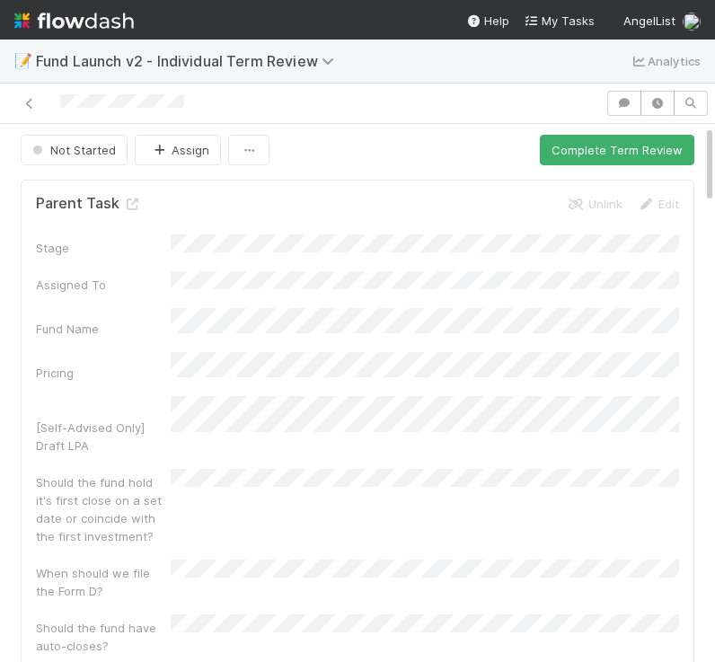
scroll to position [0, 0]
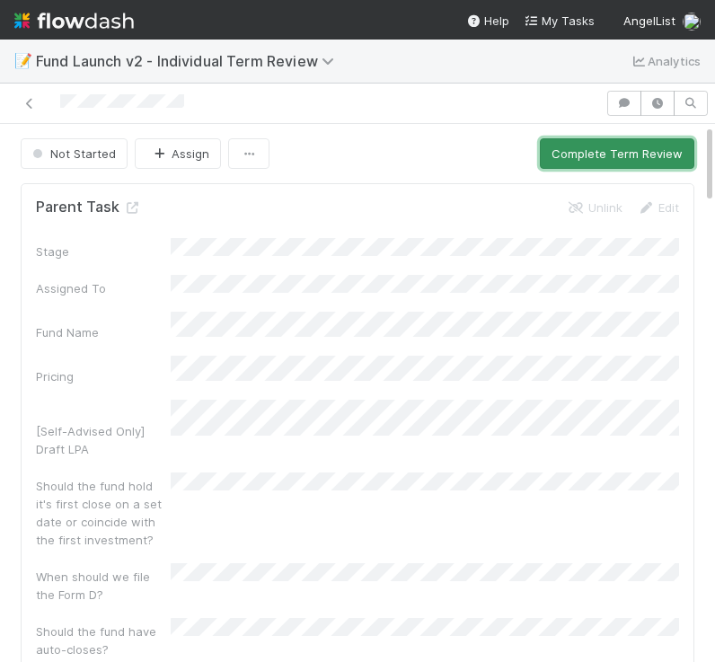
click at [569, 145] on button "Complete Term Review" at bounding box center [617, 153] width 154 height 31
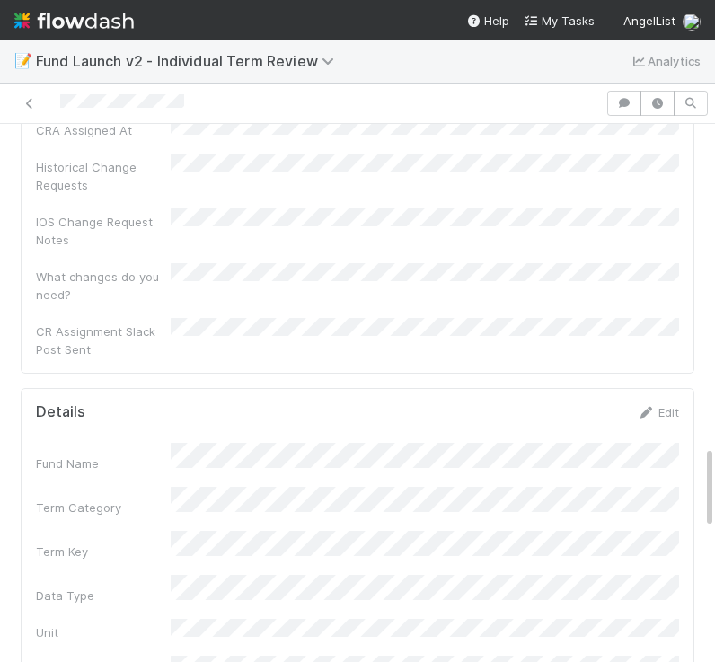
scroll to position [2070, 0]
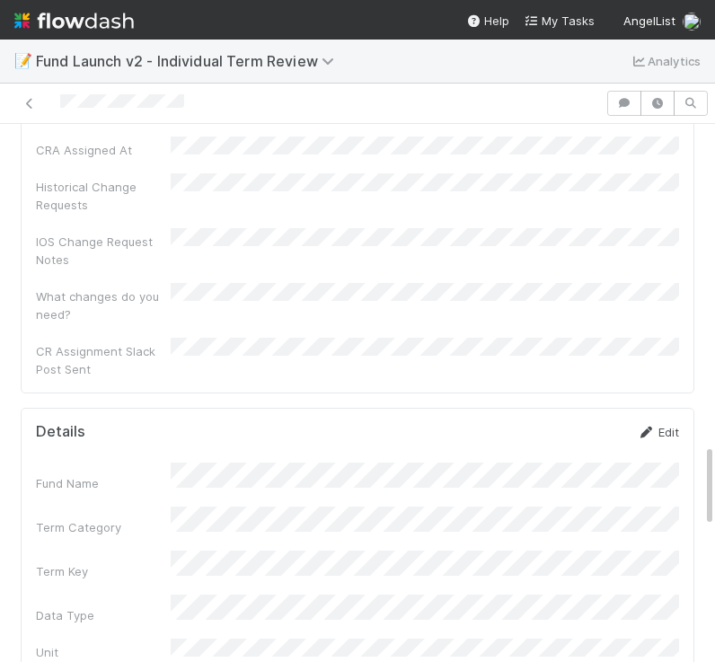
click at [667, 425] on link "Edit" at bounding box center [658, 432] width 42 height 14
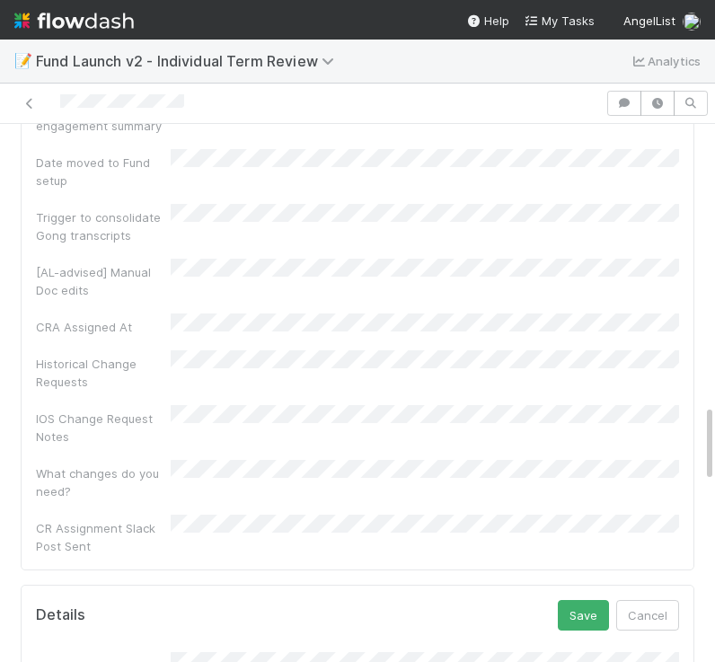
scroll to position [1879, 0]
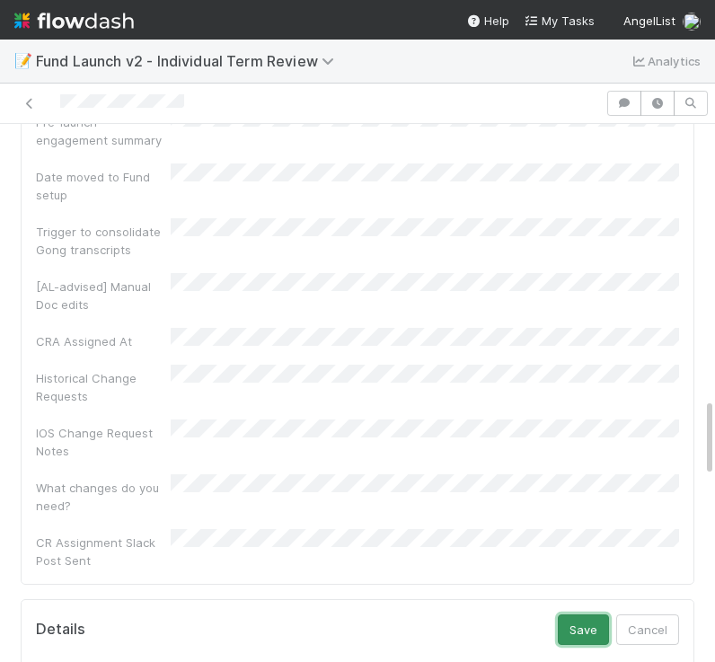
click at [575, 614] on button "Save" at bounding box center [583, 629] width 51 height 31
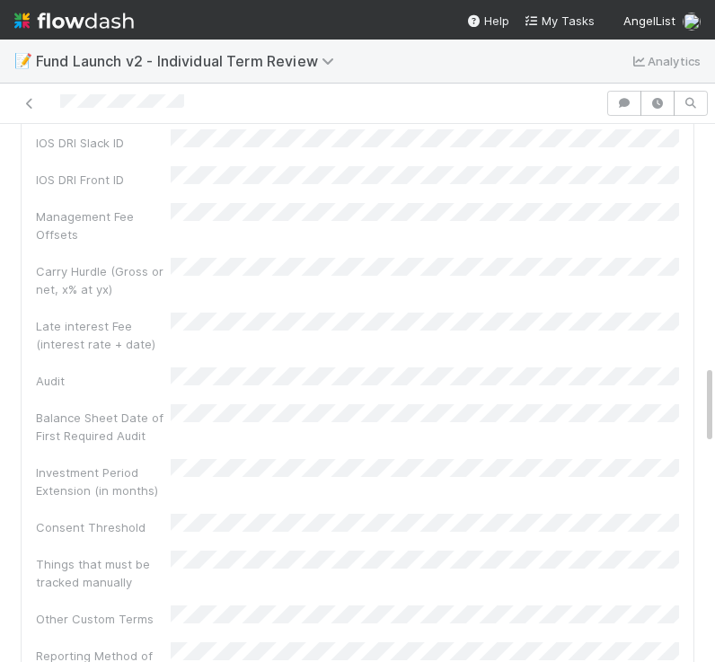
scroll to position [0, 0]
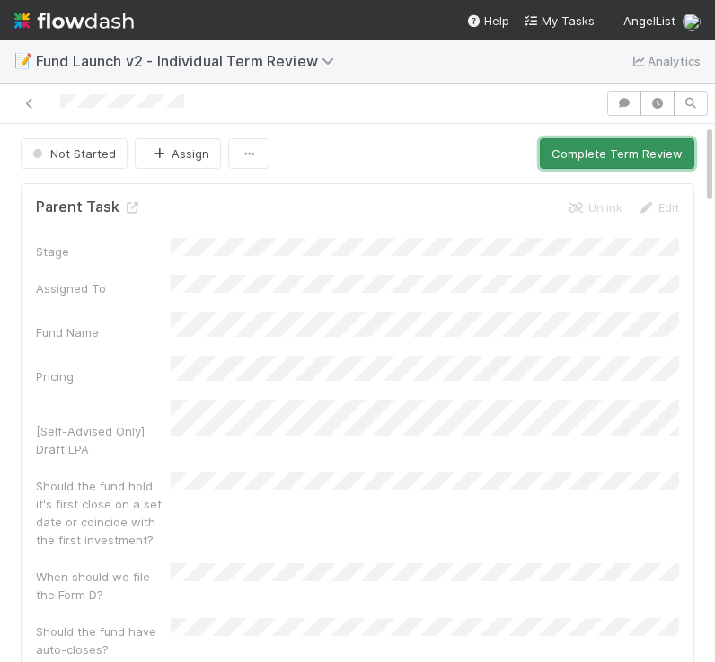
click at [564, 159] on button "Complete Term Review" at bounding box center [617, 153] width 154 height 31
click at [587, 158] on button "Complete Term Review" at bounding box center [617, 153] width 154 height 31
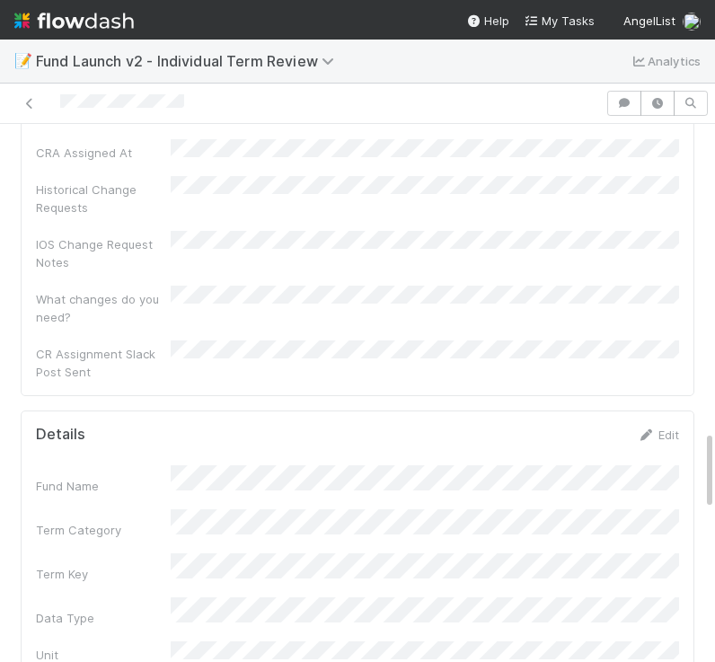
scroll to position [2066, 0]
click at [673, 429] on link "Edit" at bounding box center [658, 436] width 42 height 14
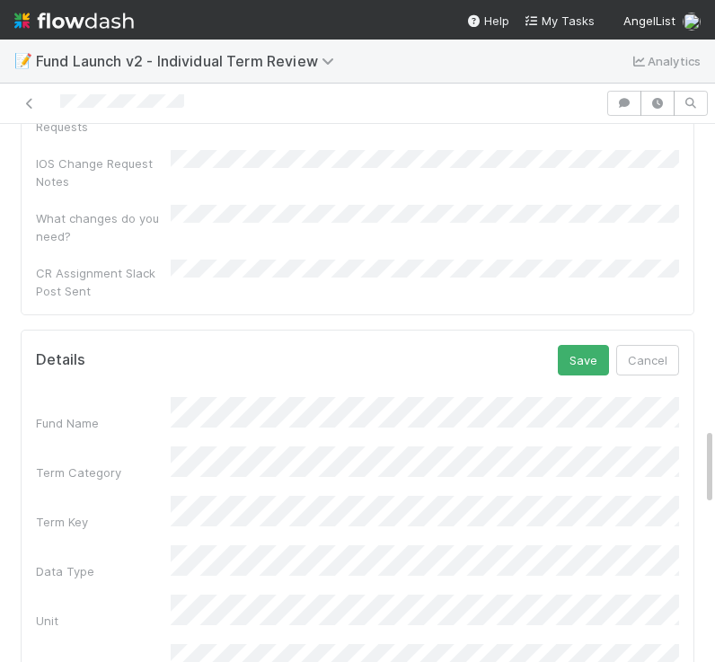
scroll to position [2152, 0]
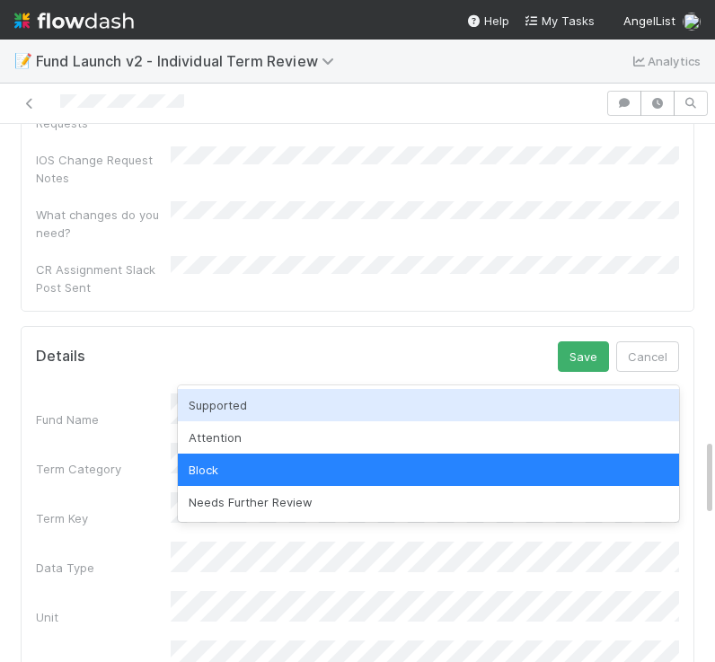
click at [207, 417] on div "Supported" at bounding box center [428, 405] width 501 height 32
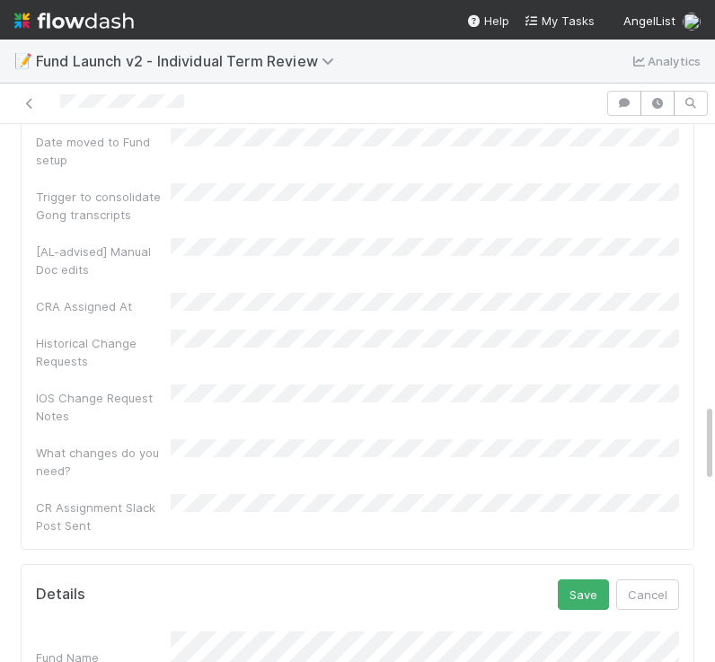
scroll to position [1906, 0]
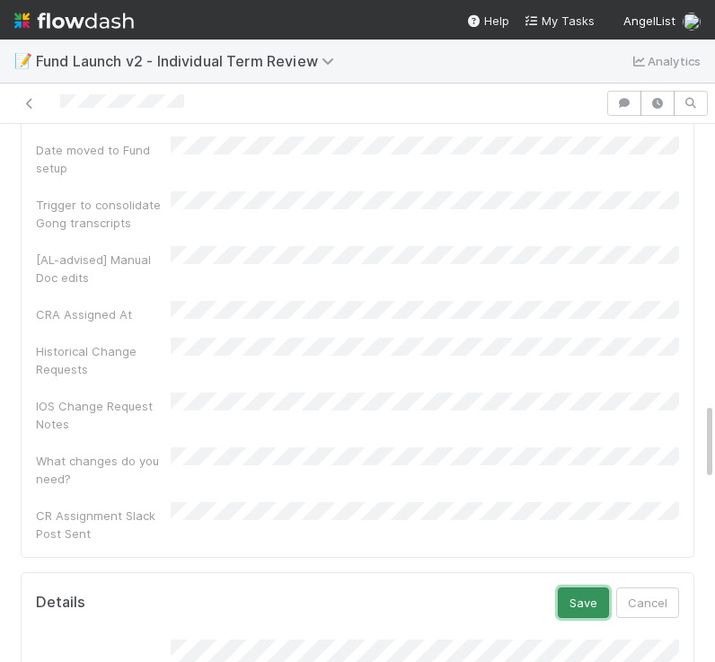
click at [608, 587] on button "Save" at bounding box center [583, 602] width 51 height 31
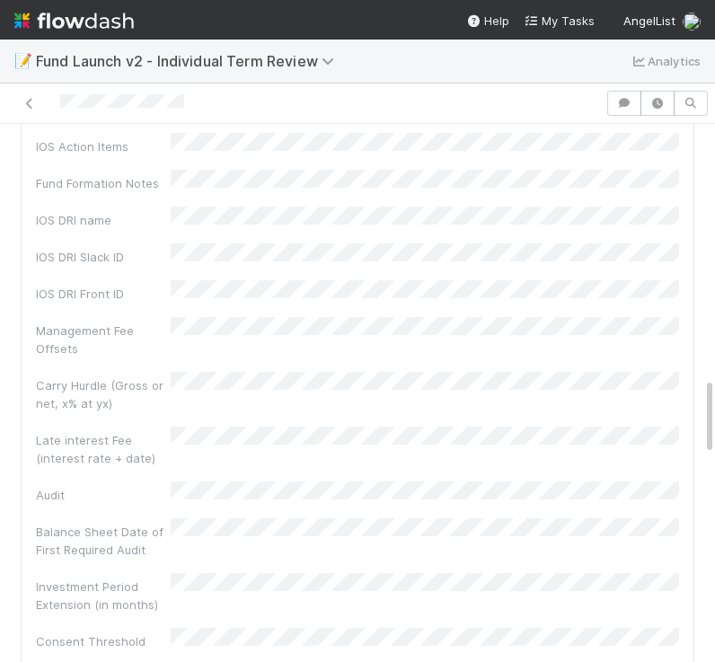
scroll to position [0, 0]
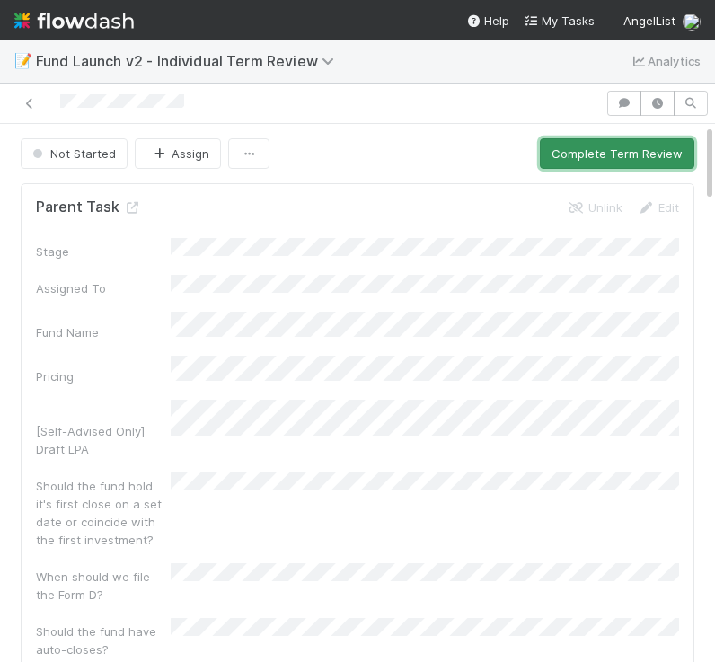
click at [570, 152] on button "Complete Term Review" at bounding box center [617, 153] width 154 height 31
click at [622, 146] on button "Complete Term Review" at bounding box center [617, 153] width 154 height 31
click at [580, 141] on button "Complete Term Review" at bounding box center [617, 153] width 154 height 31
click at [586, 163] on button "Complete Term Review" at bounding box center [617, 153] width 154 height 31
click at [570, 160] on button "Complete Term Review" at bounding box center [617, 153] width 154 height 31
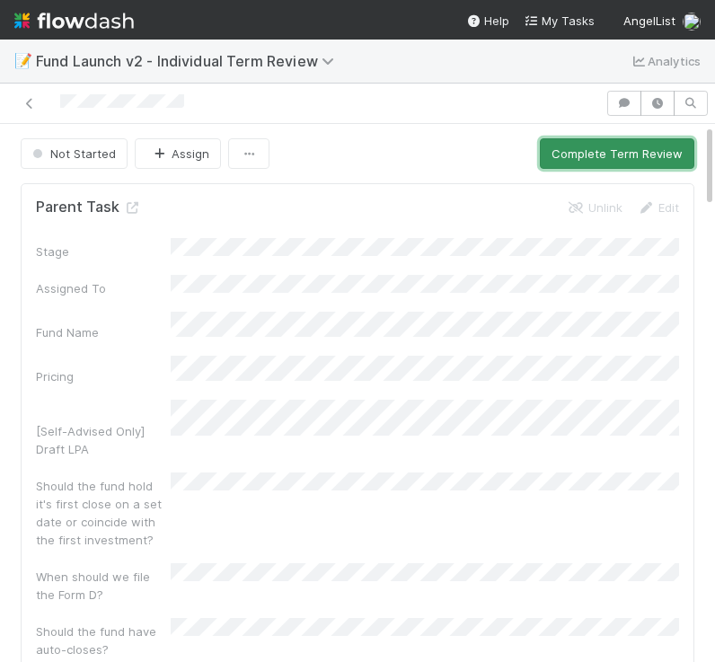
click at [595, 160] on button "Complete Term Review" at bounding box center [617, 153] width 154 height 31
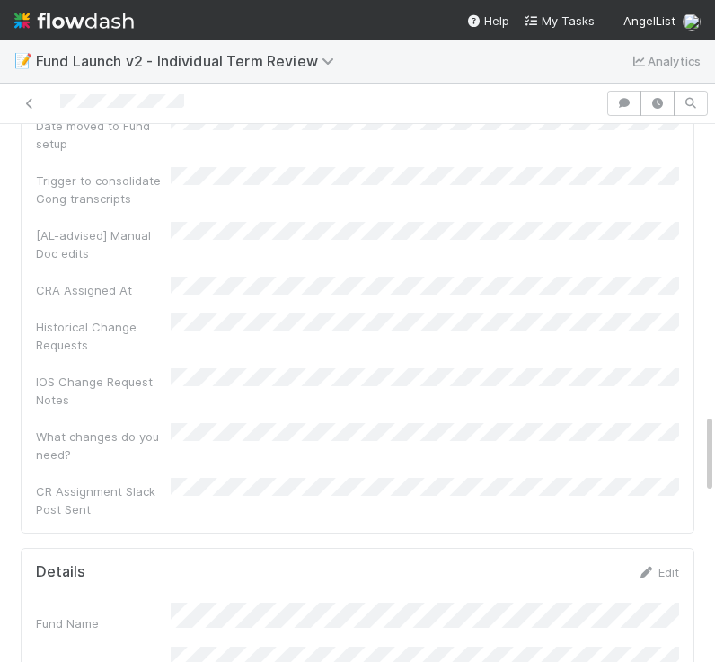
scroll to position [1904, 0]
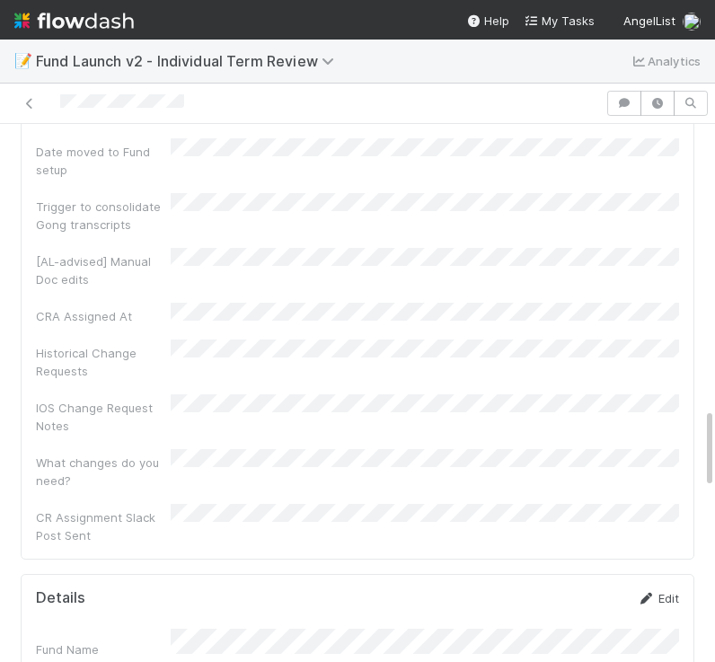
click at [664, 591] on link "Edit" at bounding box center [658, 598] width 42 height 14
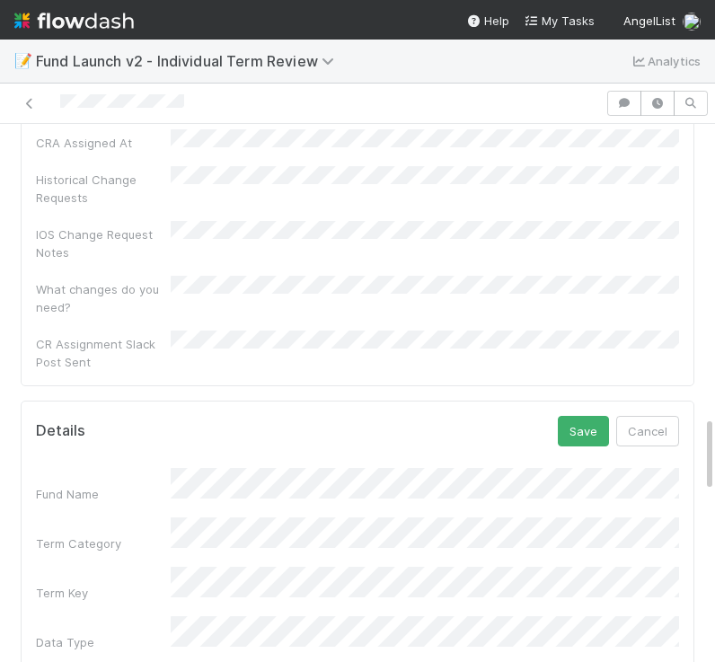
scroll to position [2126, 0]
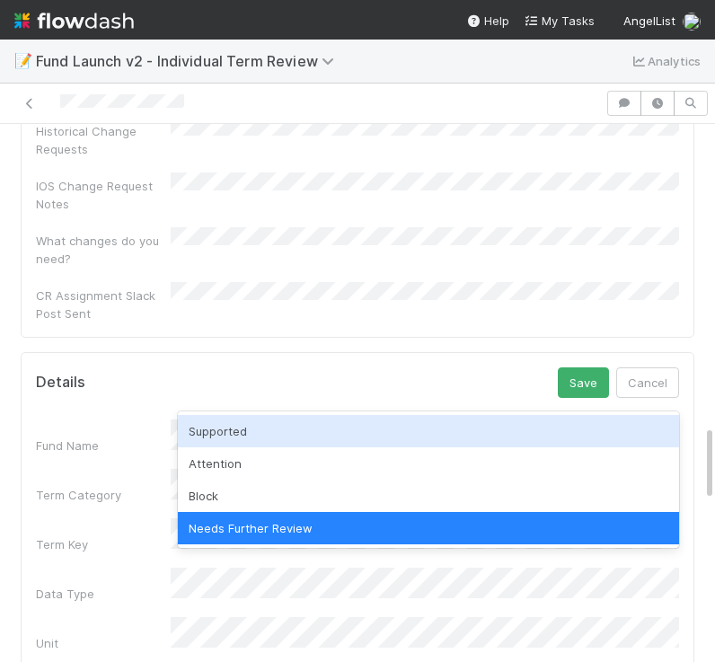
click at [212, 427] on div "Supported" at bounding box center [428, 431] width 501 height 32
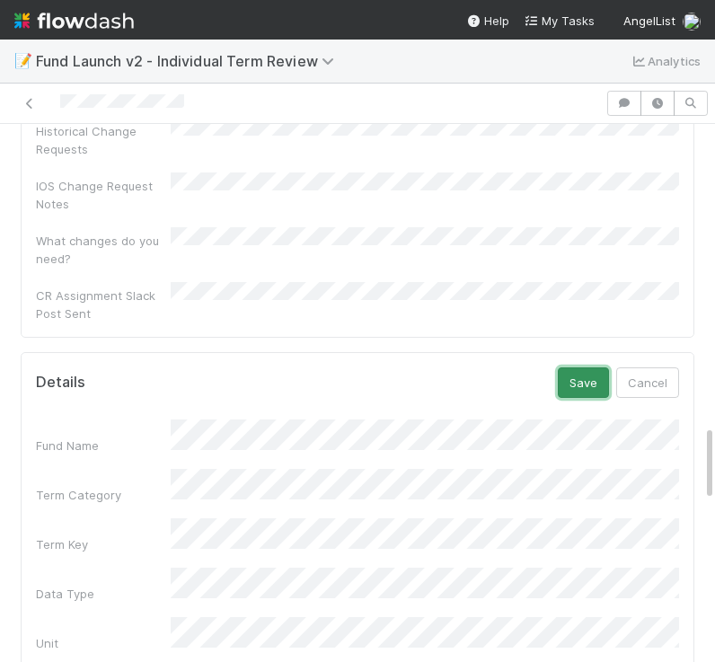
click at [579, 367] on button "Save" at bounding box center [583, 382] width 51 height 31
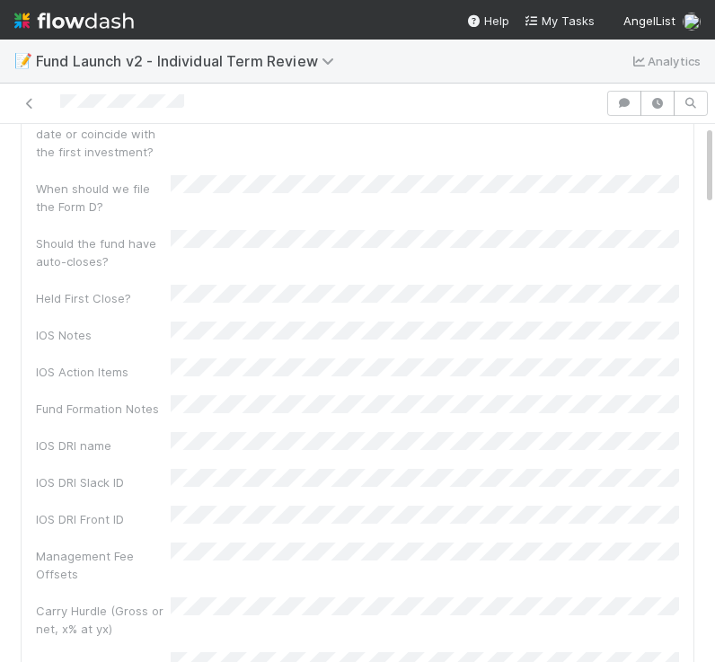
scroll to position [0, 0]
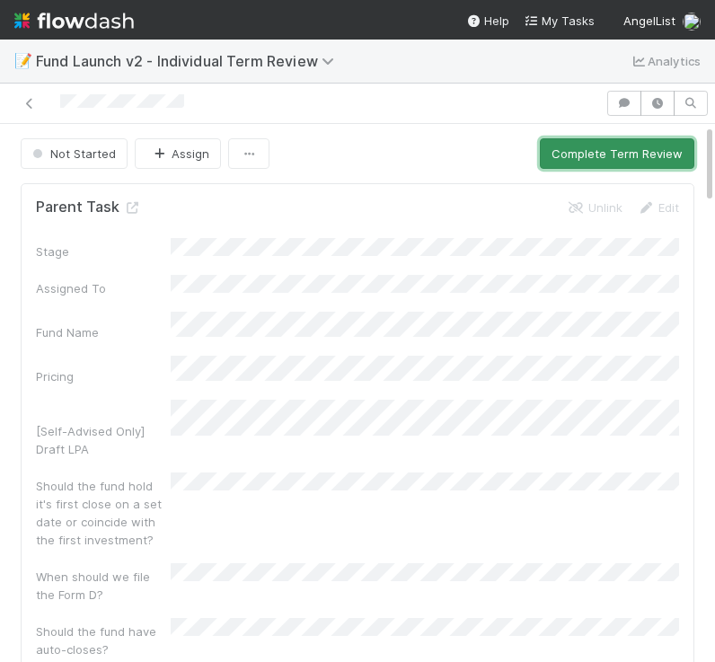
click at [600, 166] on button "Complete Term Review" at bounding box center [617, 153] width 154 height 31
